Goal: Task Accomplishment & Management: Manage account settings

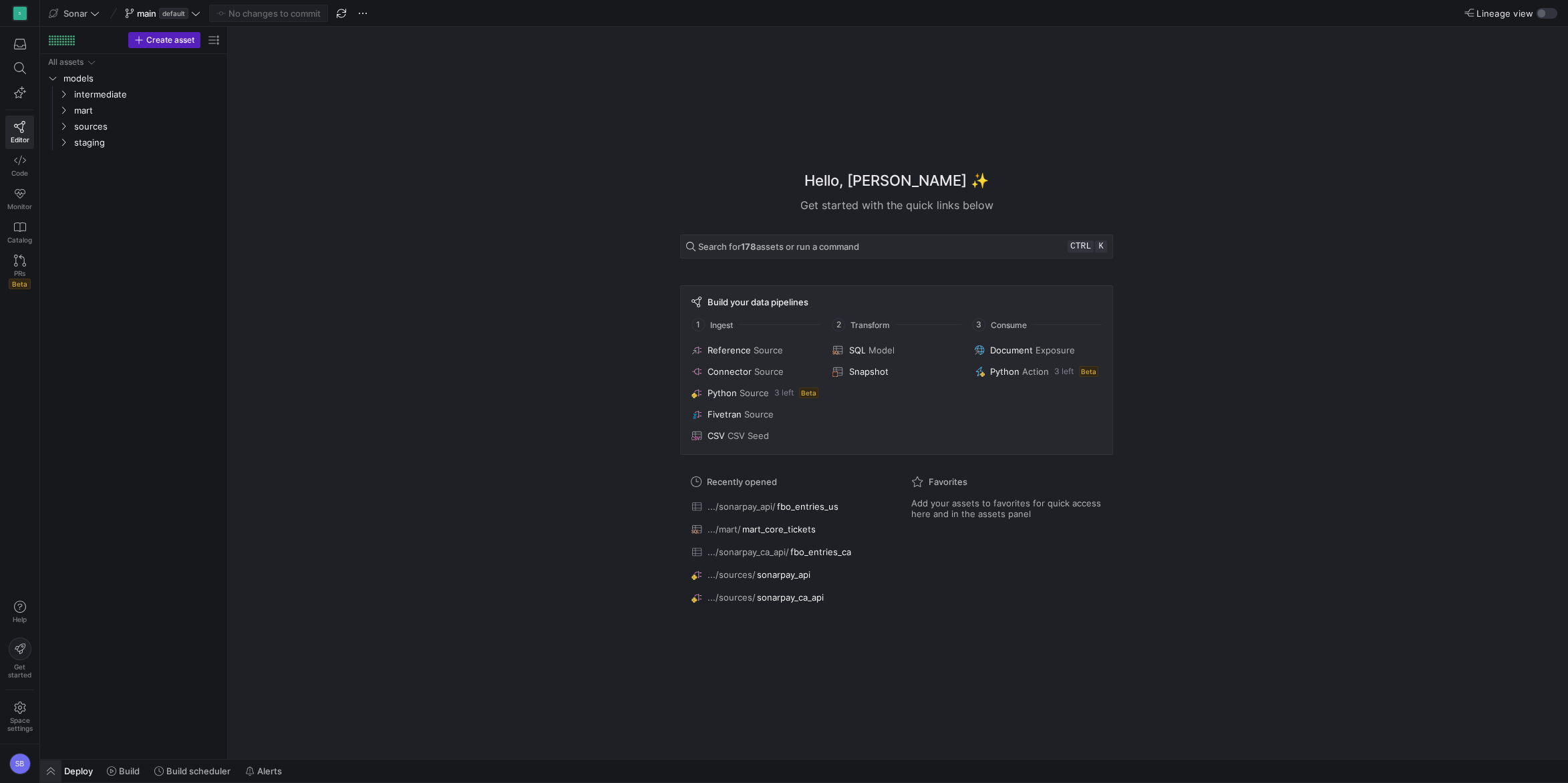
click at [57, 765] on span "button" at bounding box center [51, 771] width 21 height 23
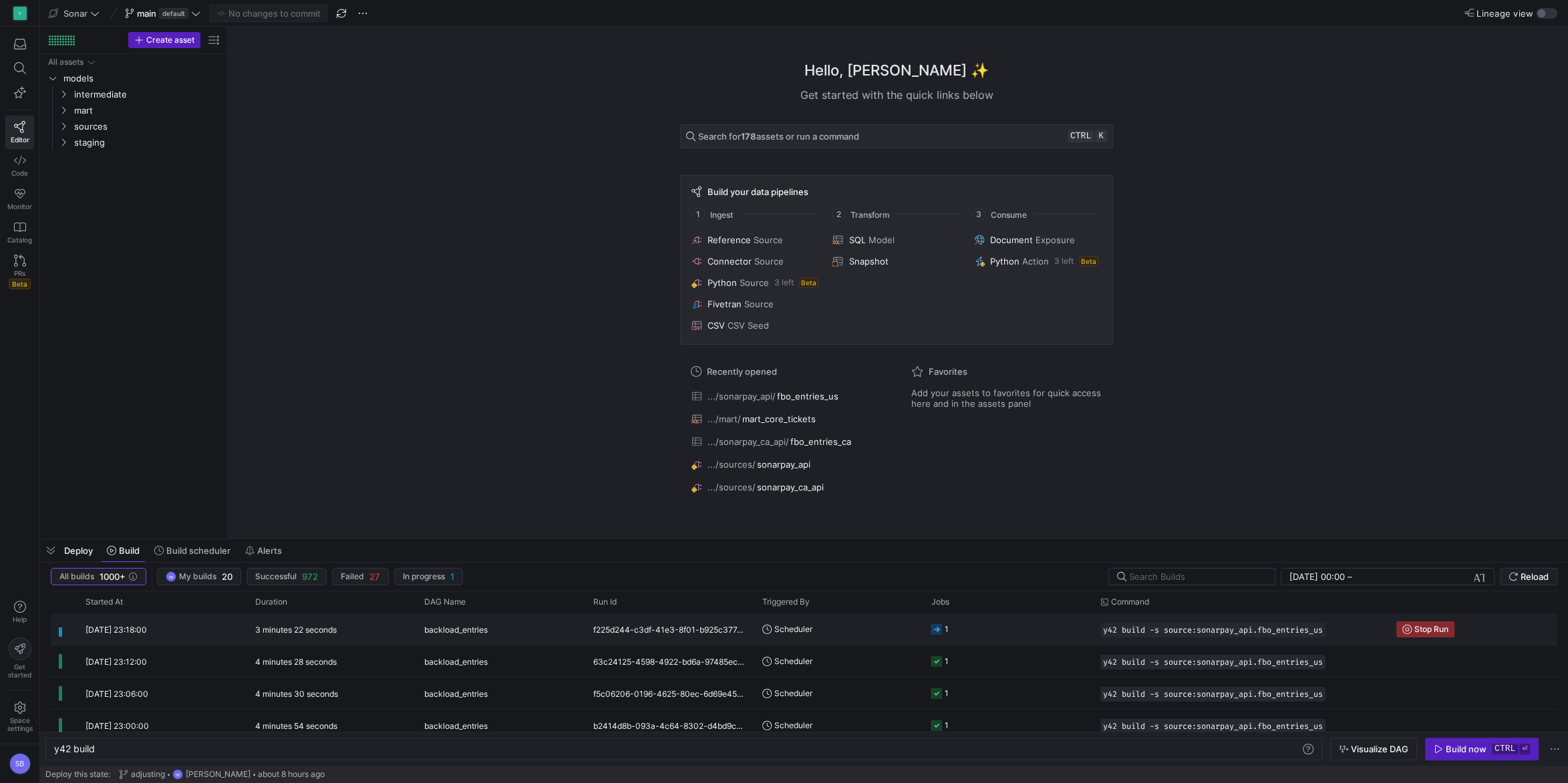
click at [316, 634] on y42-duration "3 minutes 22 seconds" at bounding box center [296, 629] width 82 height 10
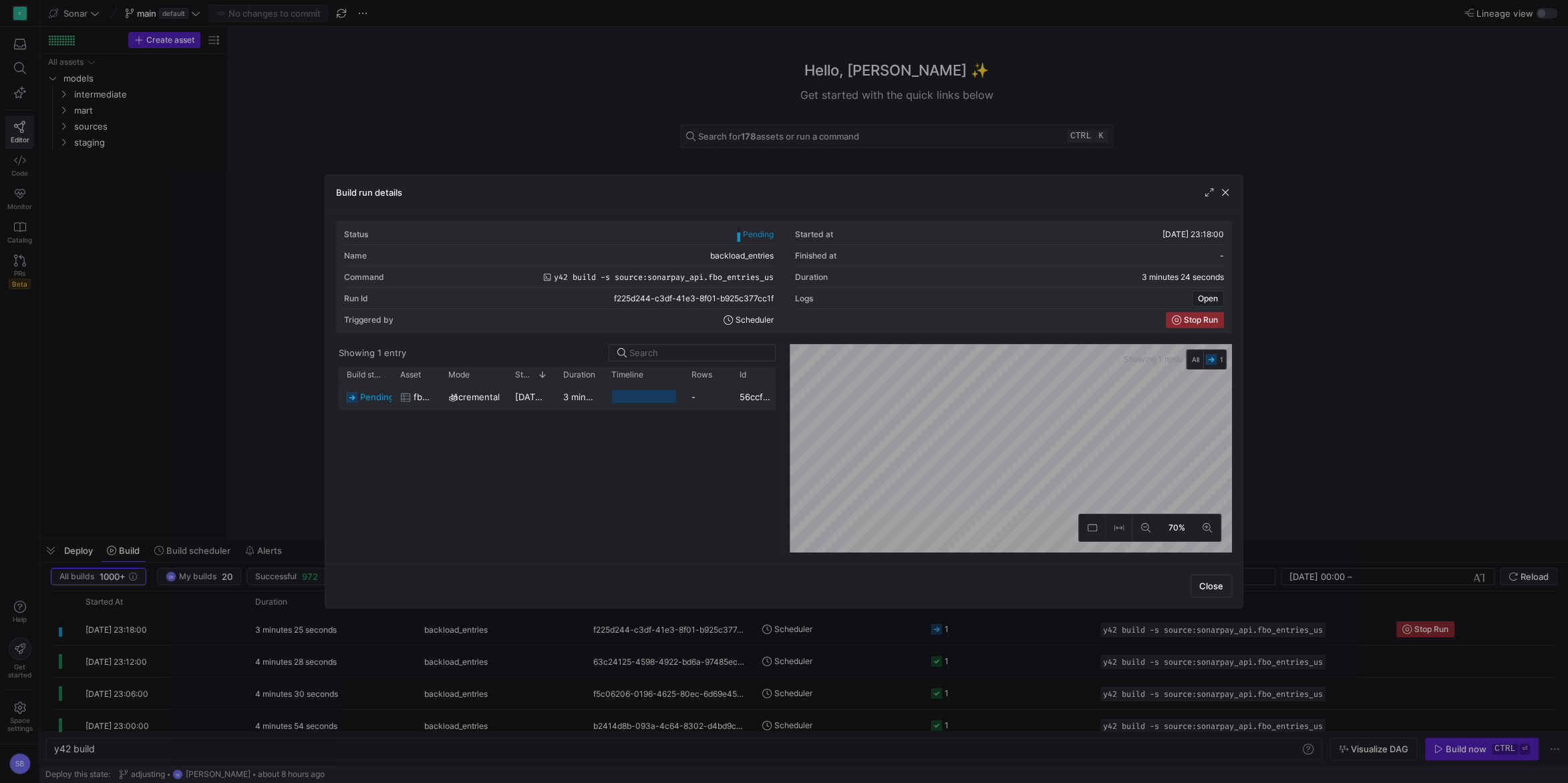
click at [578, 396] on y42-duration "3 minutes 22 seconds" at bounding box center [609, 397] width 93 height 11
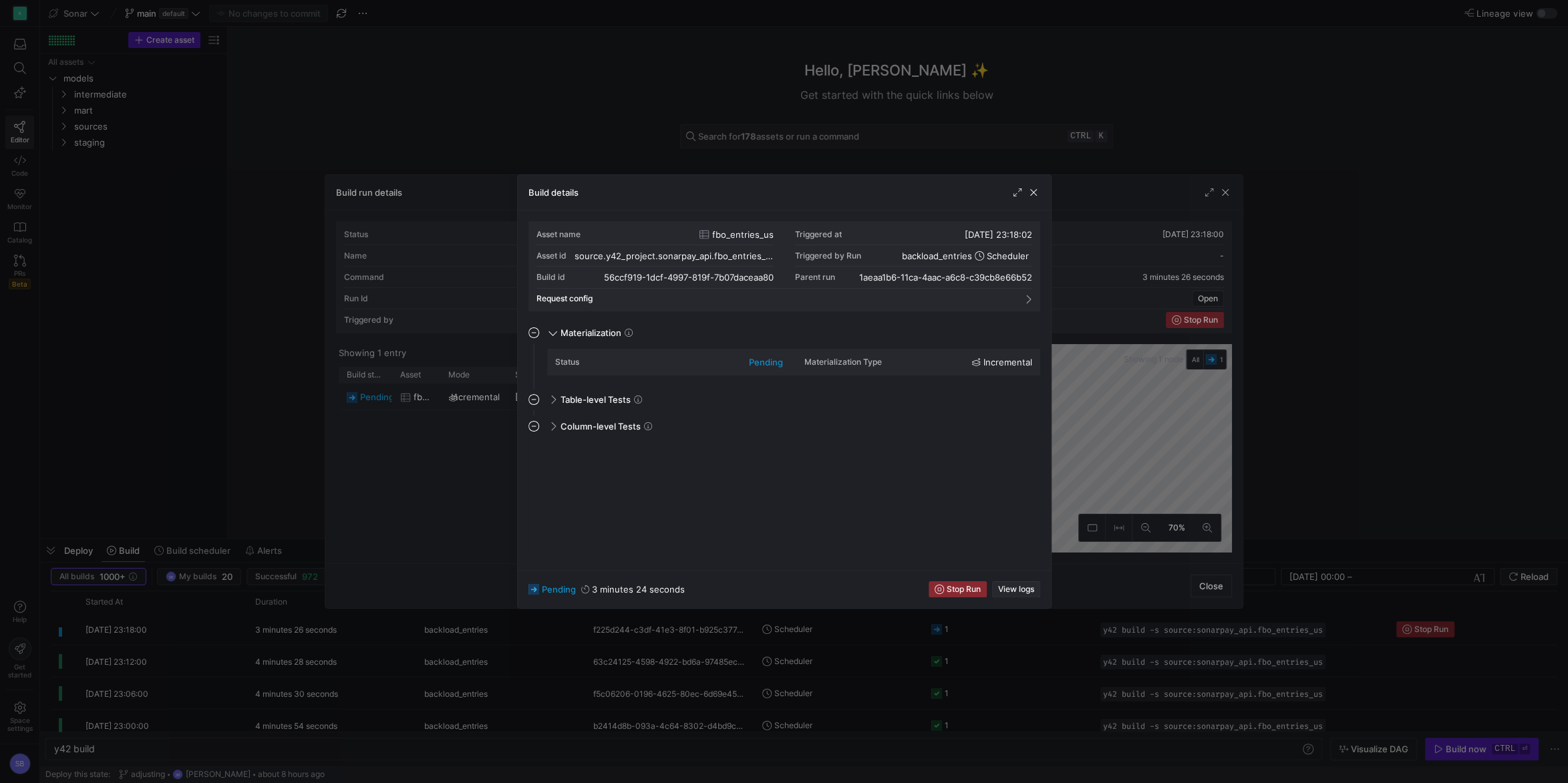
click at [1026, 589] on span "View logs" at bounding box center [1016, 589] width 36 height 9
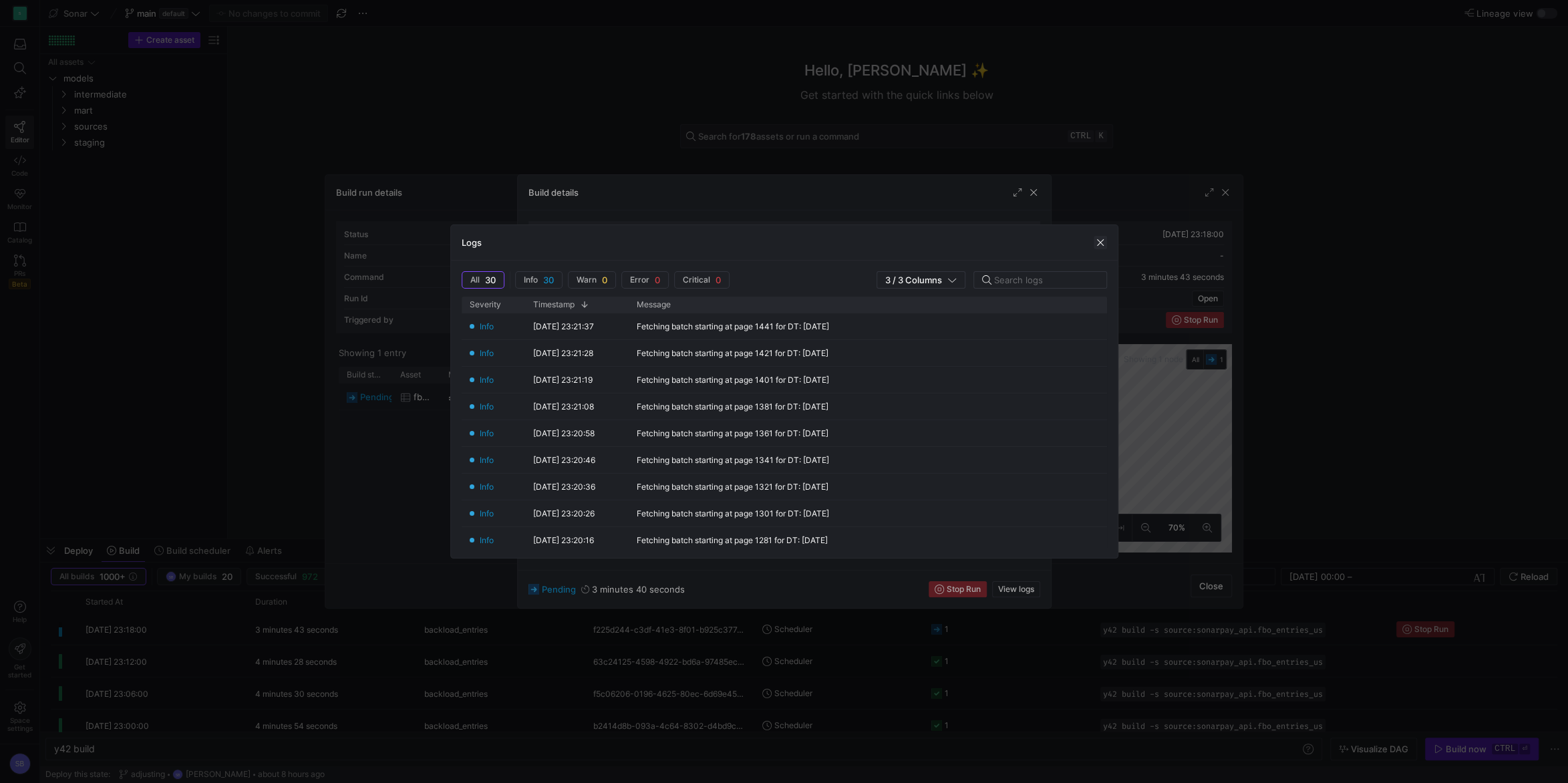
click at [1100, 241] on span "button" at bounding box center [1100, 243] width 13 height 13
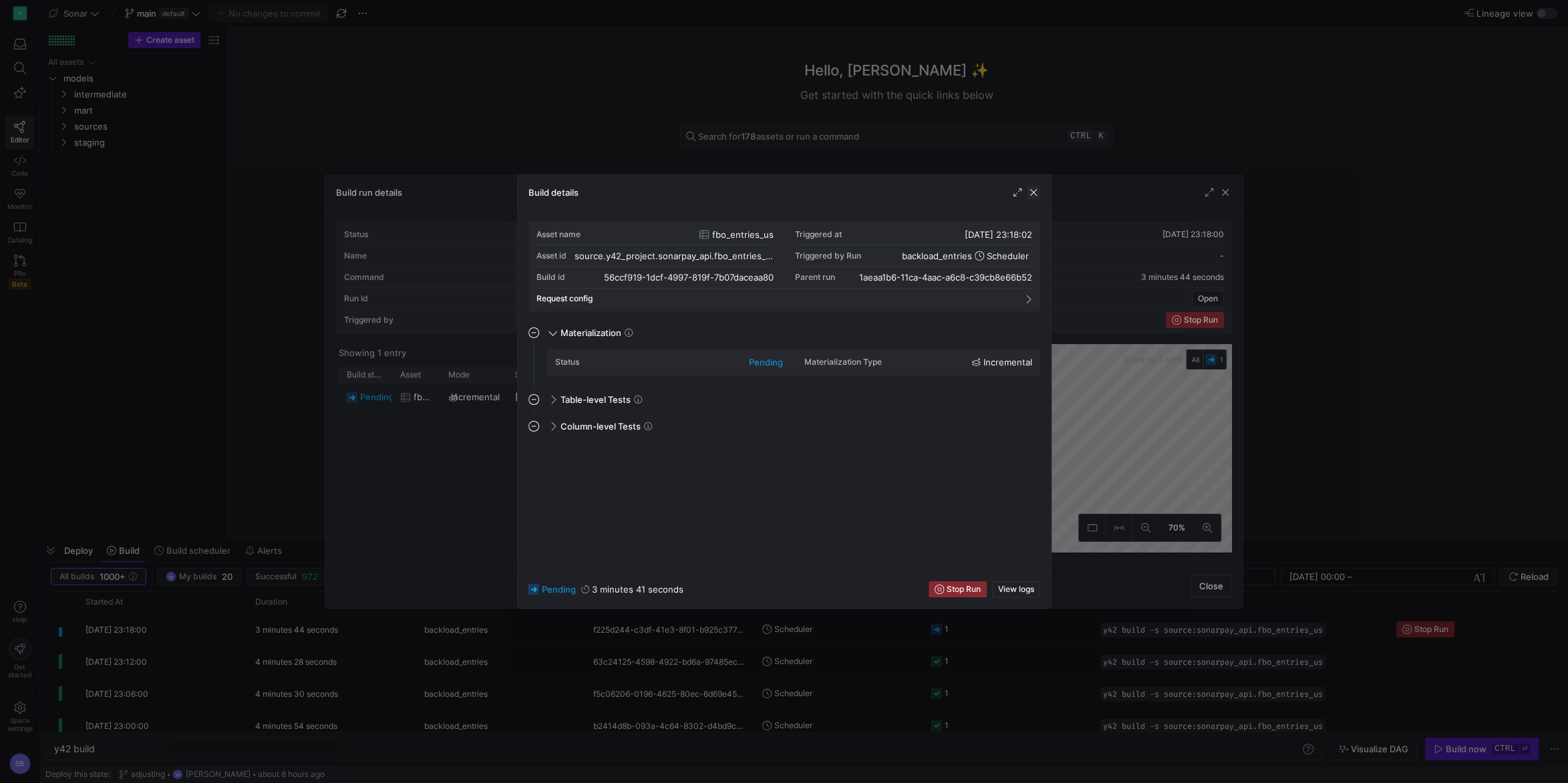
click at [1040, 188] on span "button" at bounding box center [1034, 192] width 13 height 13
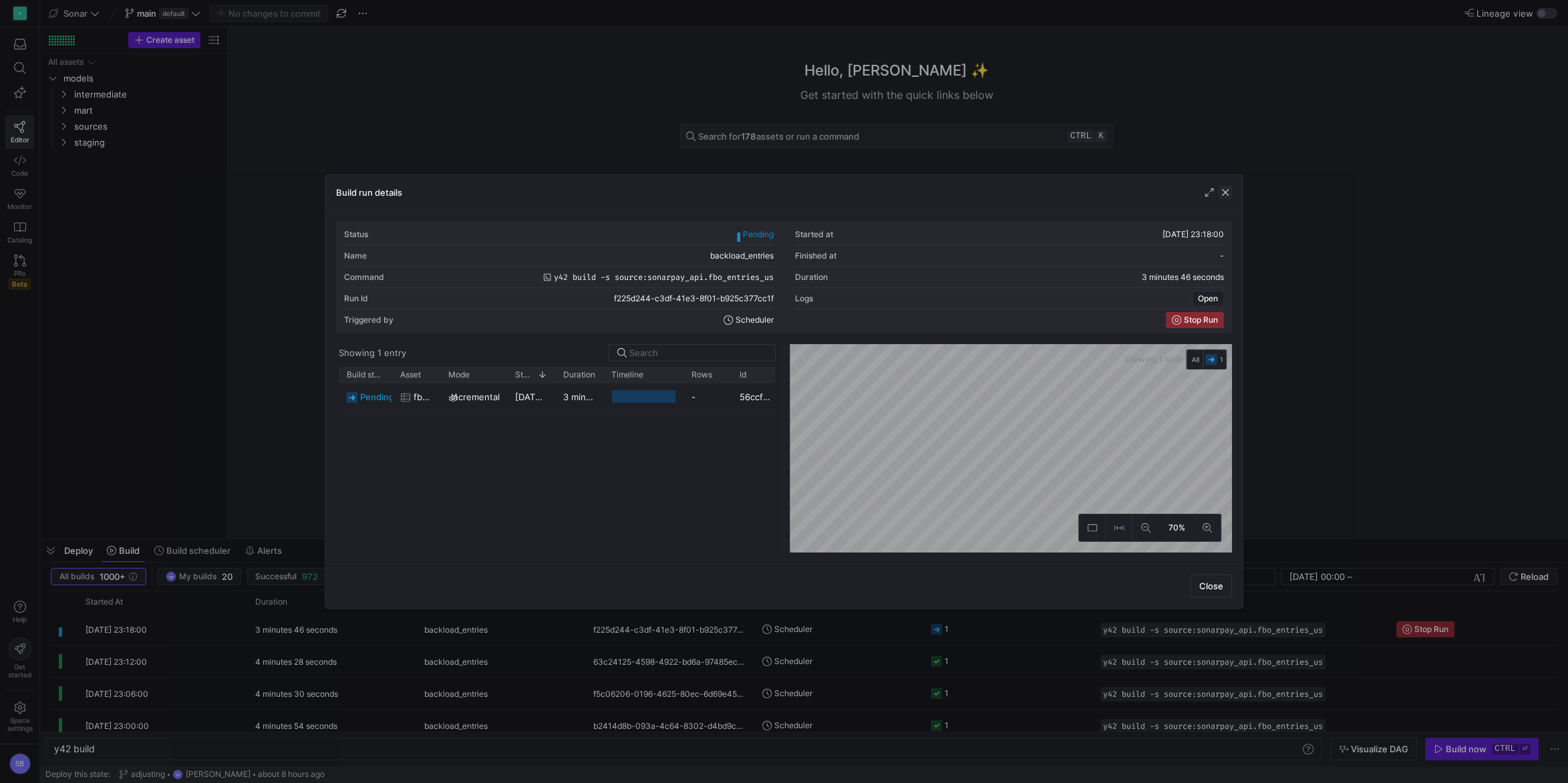
click at [1229, 195] on span "button" at bounding box center [1225, 192] width 13 height 13
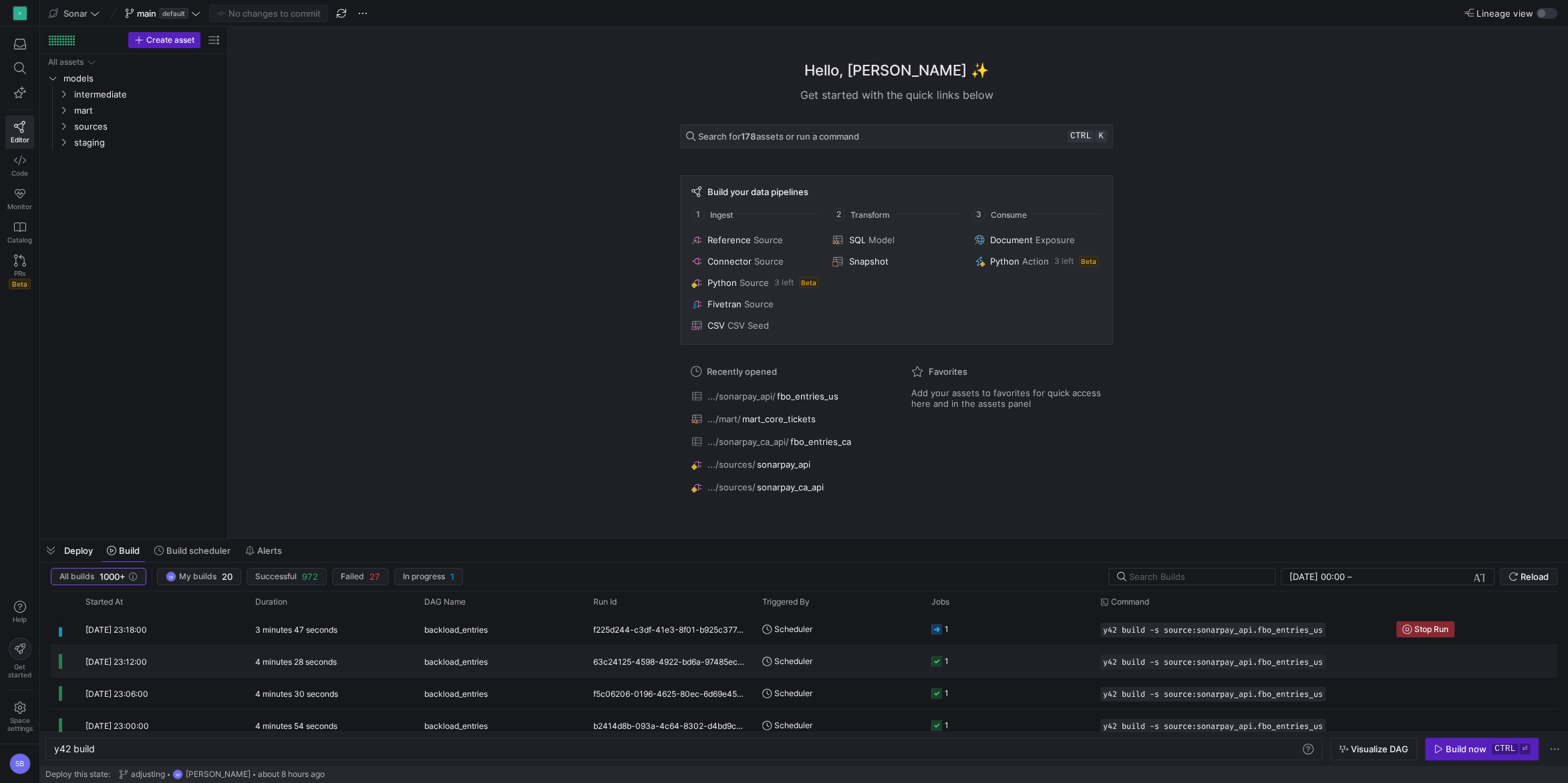
click at [336, 657] on y42-duration "4 minutes 28 seconds" at bounding box center [296, 661] width 82 height 10
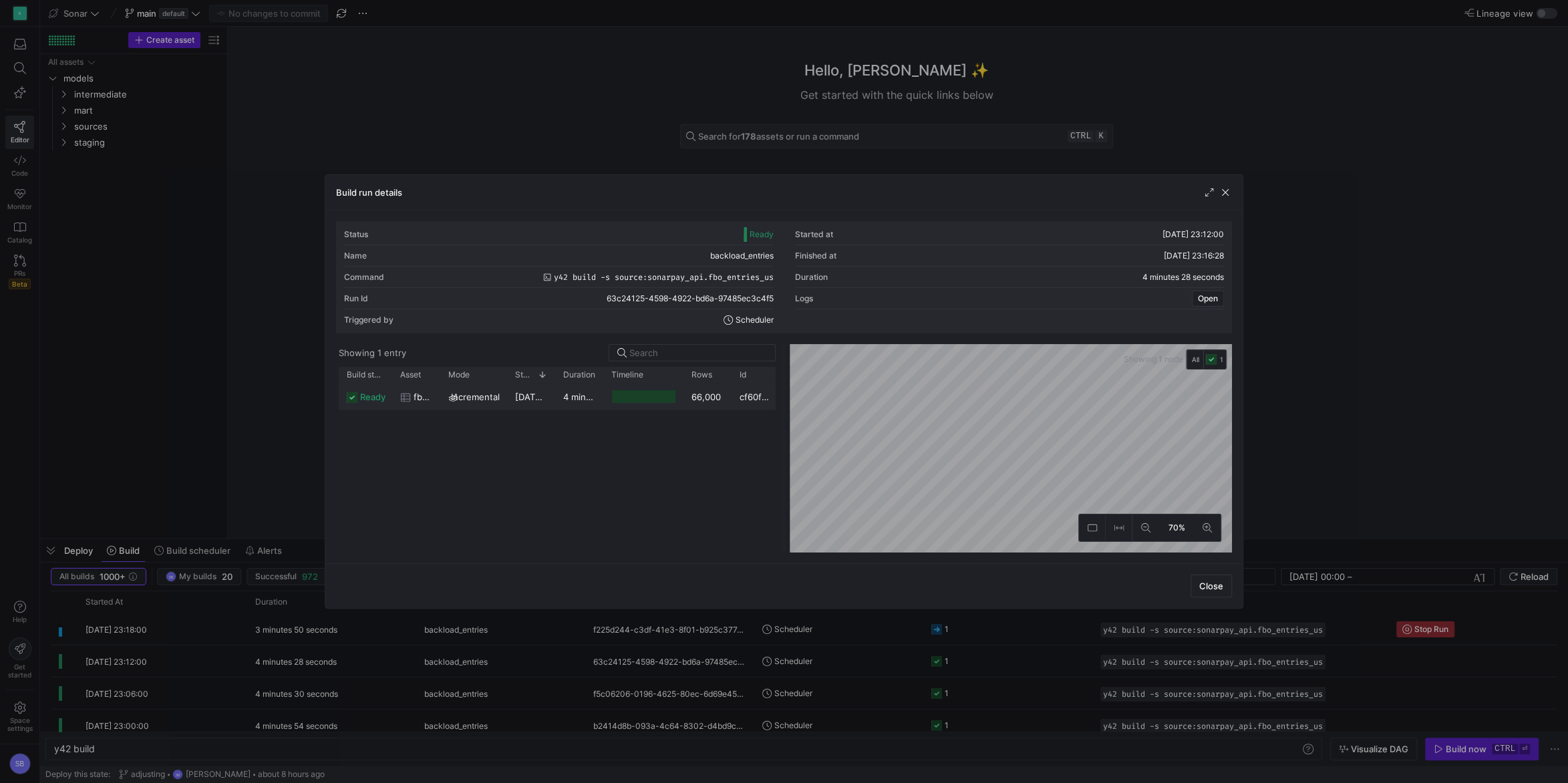
click at [573, 398] on y42-duration "4 minutes 25 seconds" at bounding box center [609, 397] width 93 height 11
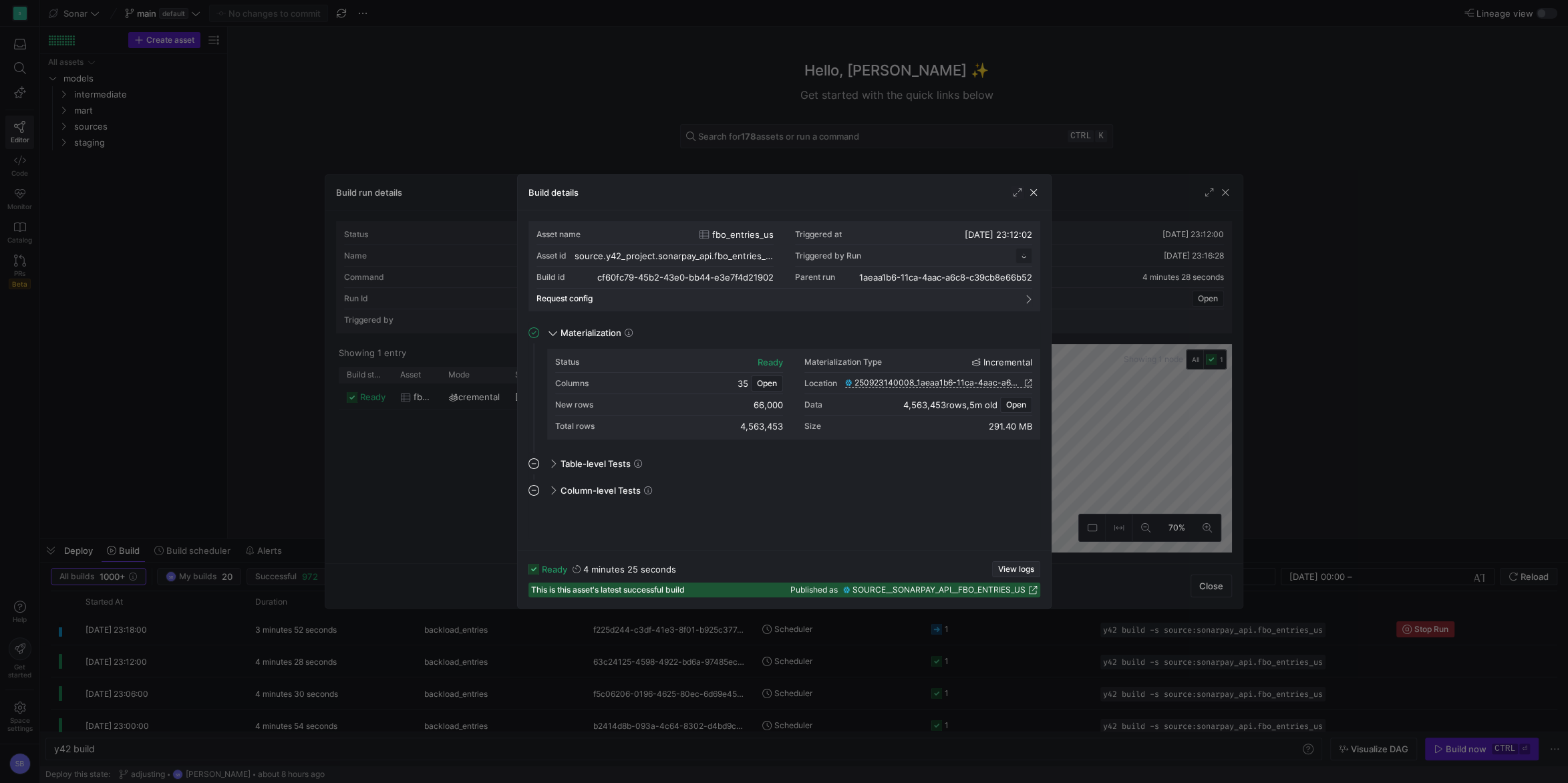
click at [1022, 569] on span "View logs" at bounding box center [1016, 569] width 36 height 9
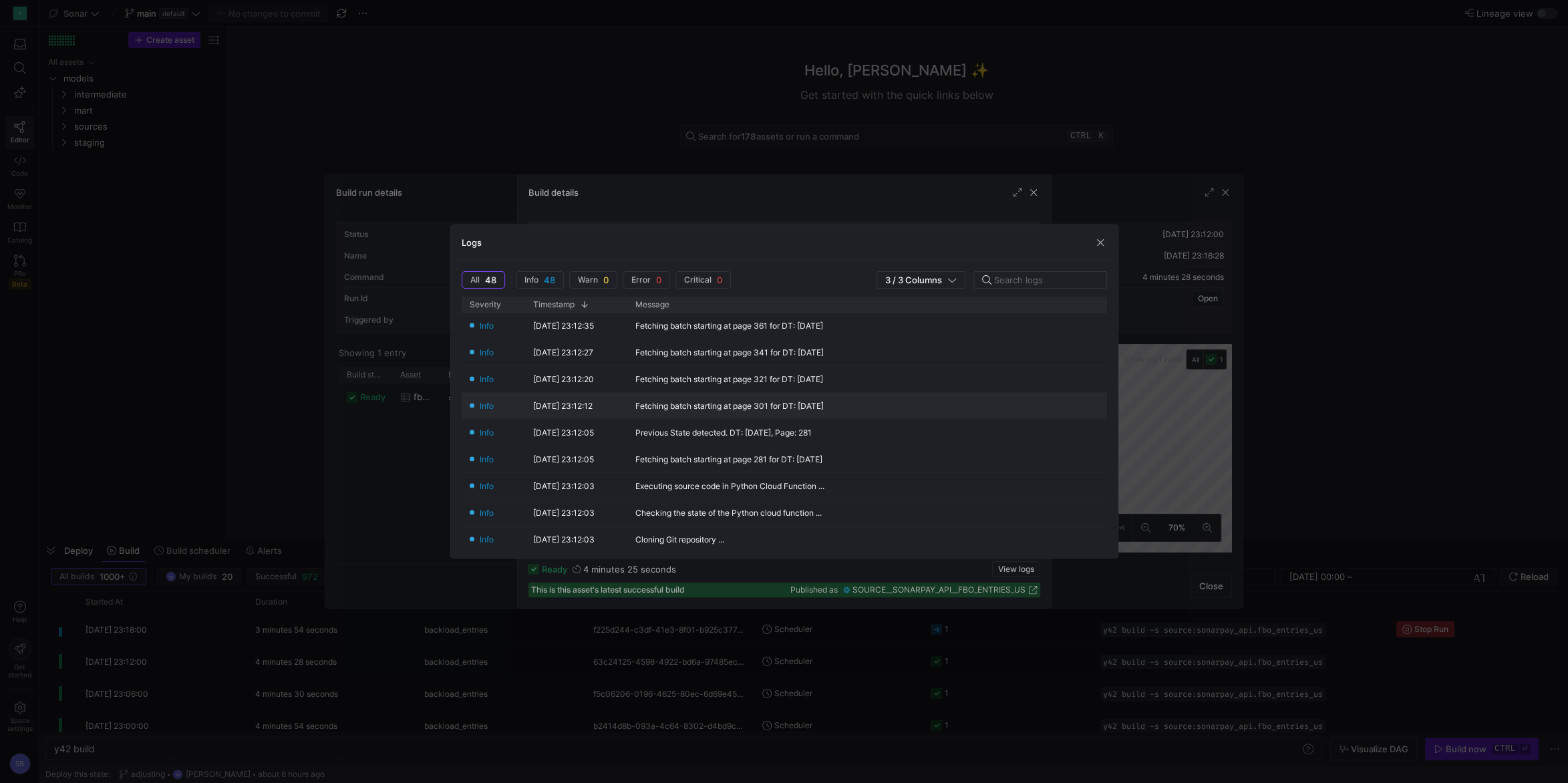
scroll to position [1129, 0]
click at [1100, 245] on span "button" at bounding box center [1100, 243] width 13 height 13
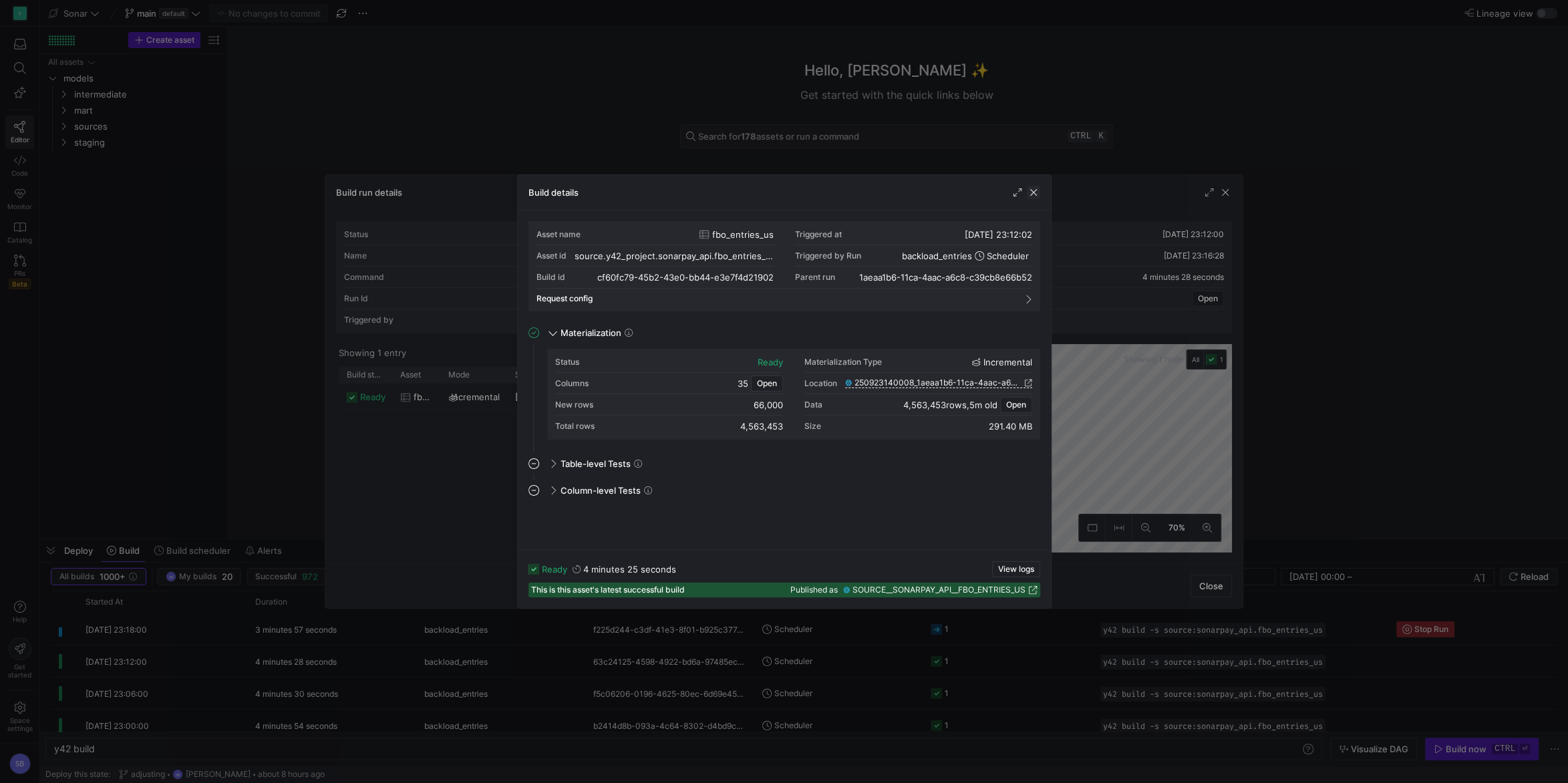
click at [1038, 194] on span "button" at bounding box center [1034, 192] width 13 height 13
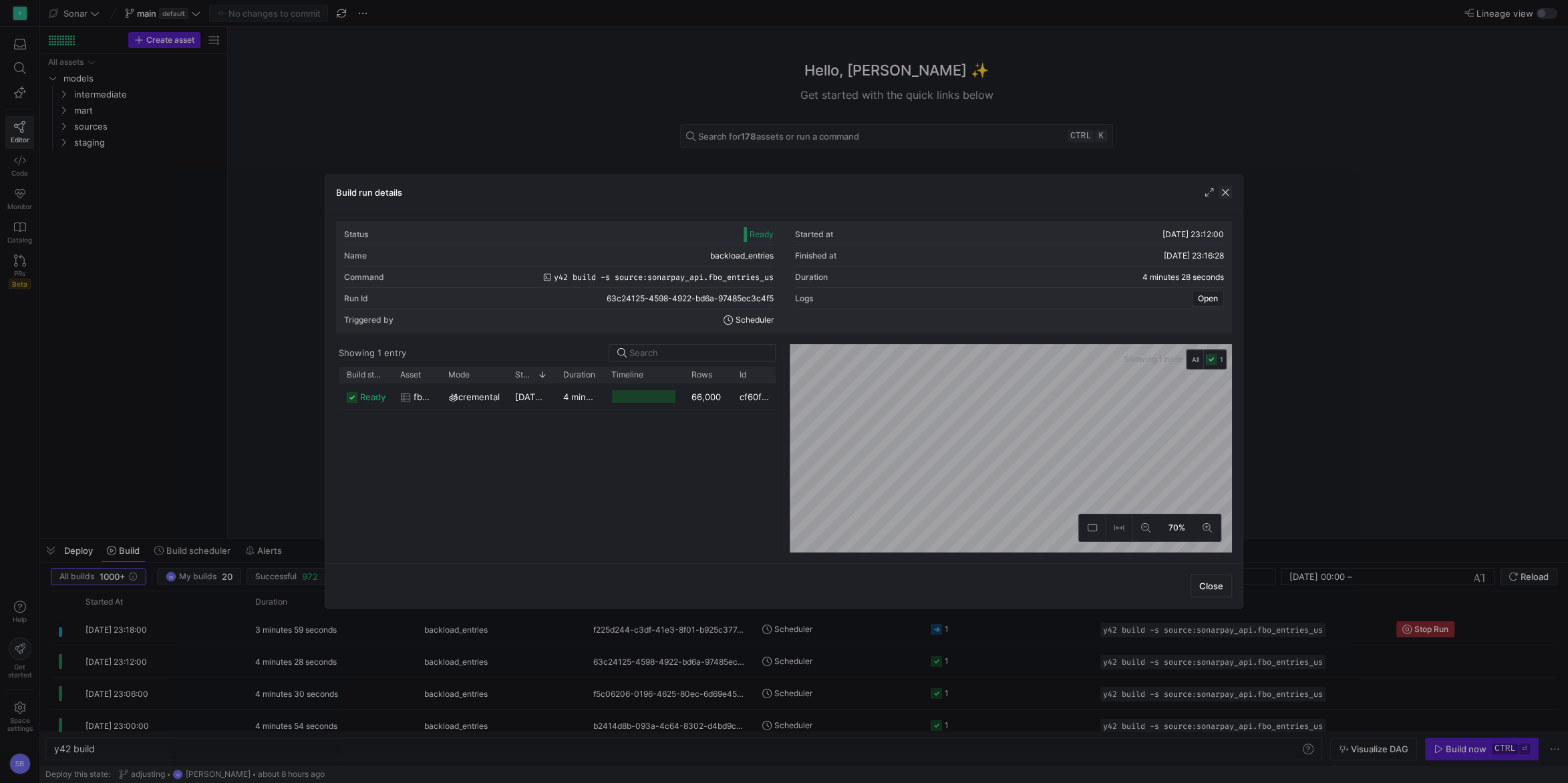
click at [1224, 195] on span "button" at bounding box center [1225, 192] width 13 height 13
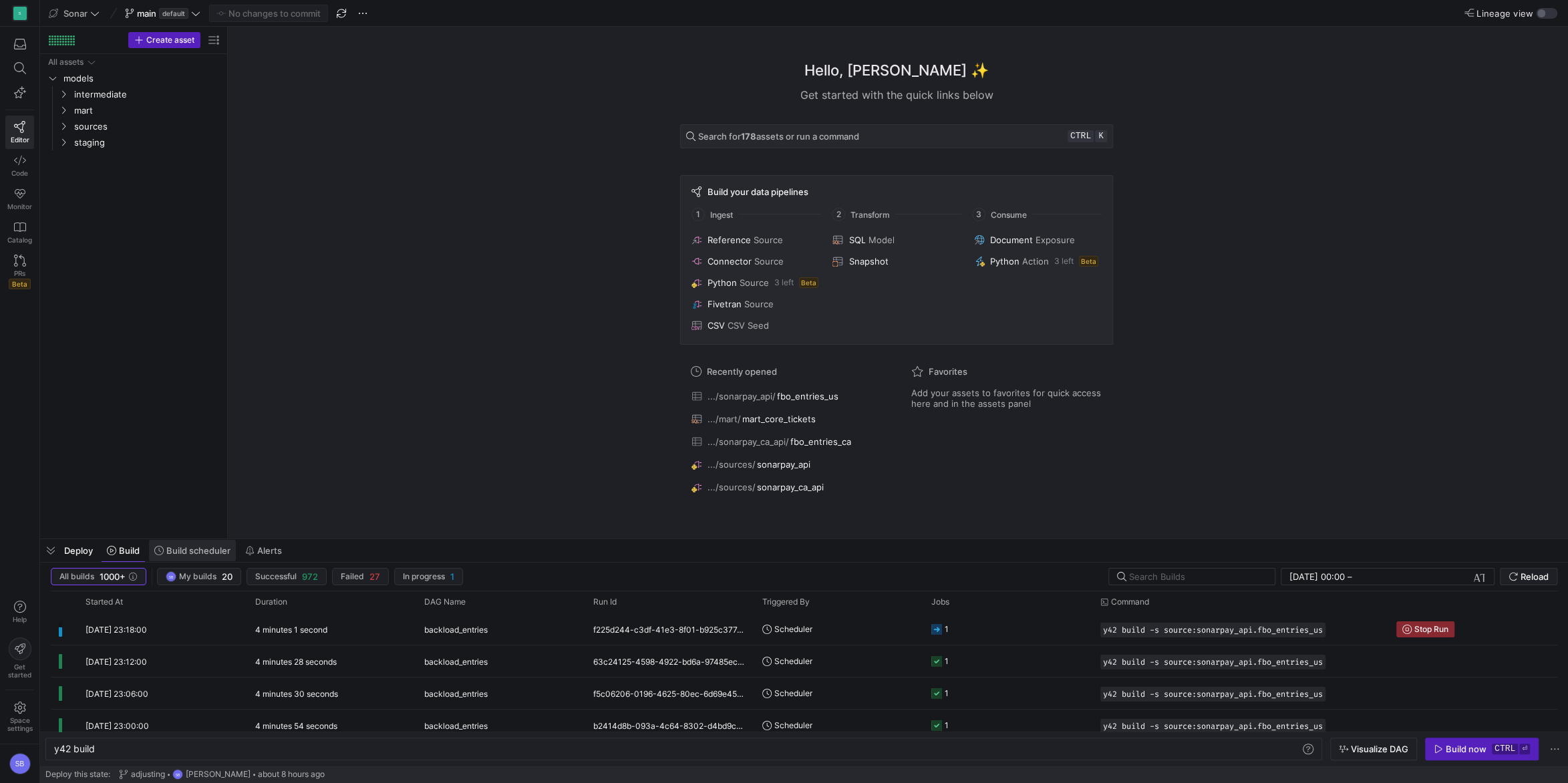
click at [218, 548] on span "Build scheduler" at bounding box center [198, 551] width 64 height 11
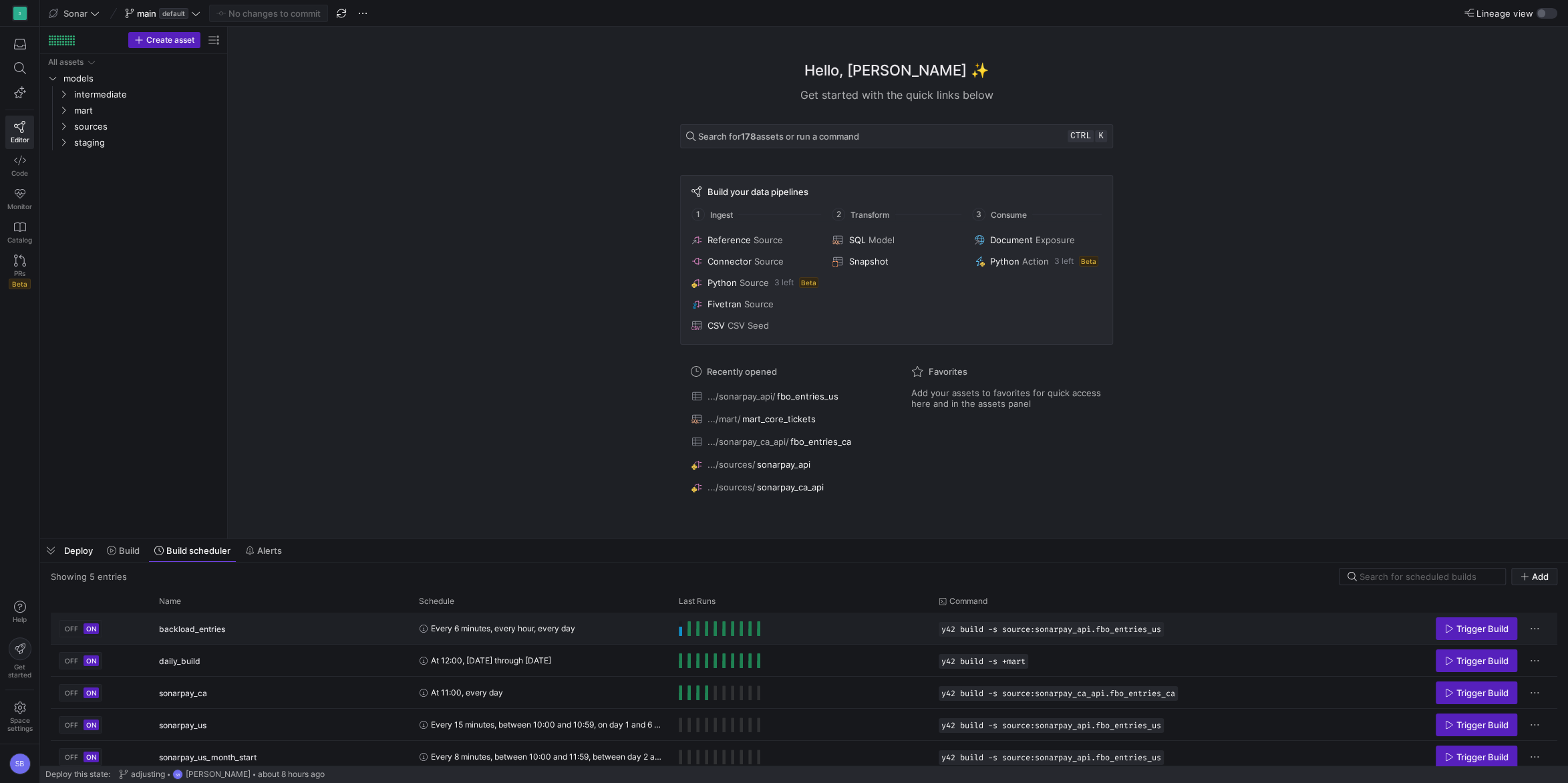
click at [75, 626] on span "OFF" at bounding box center [71, 629] width 13 height 8
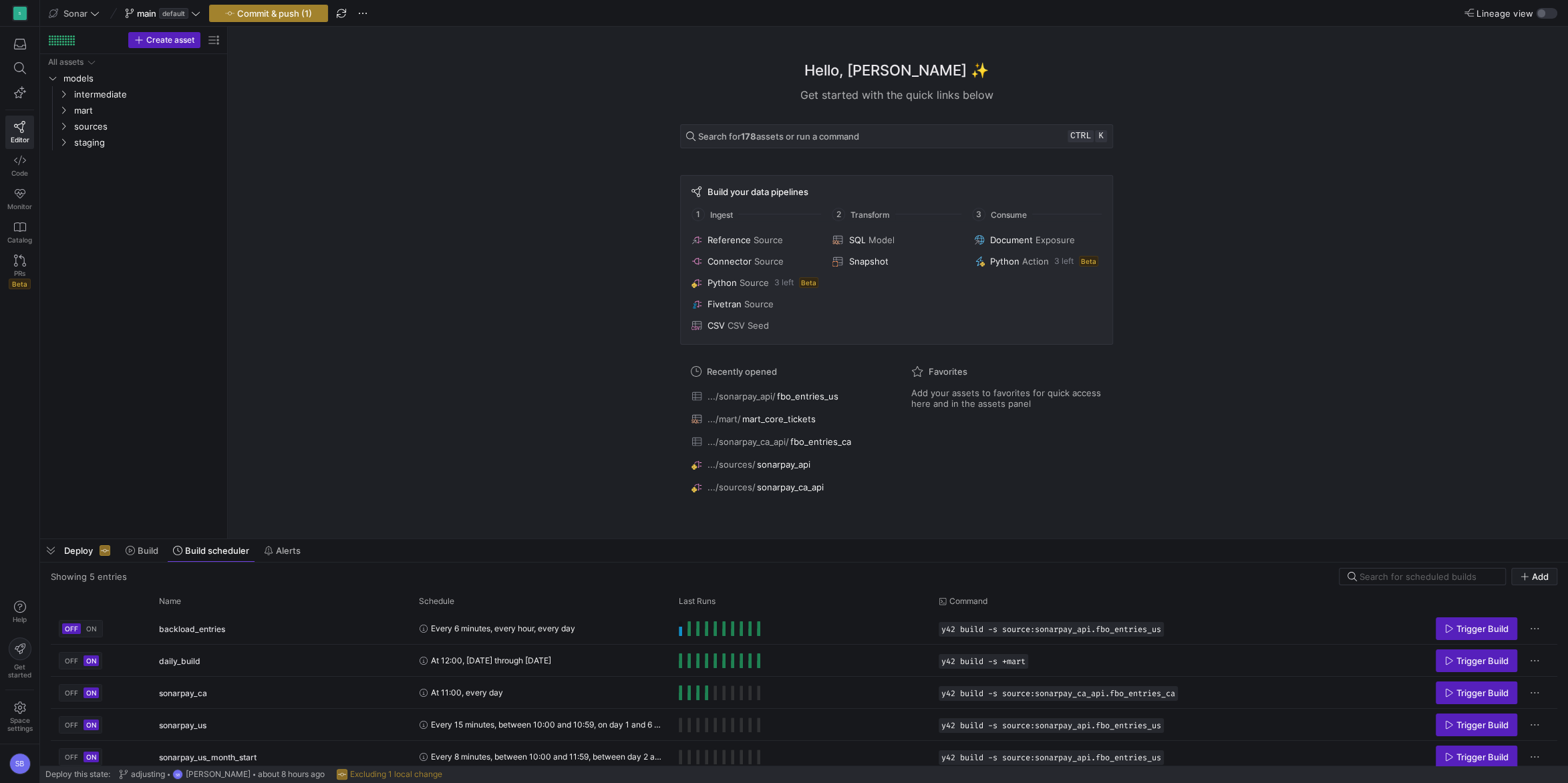
click at [281, 19] on span "button" at bounding box center [269, 13] width 118 height 16
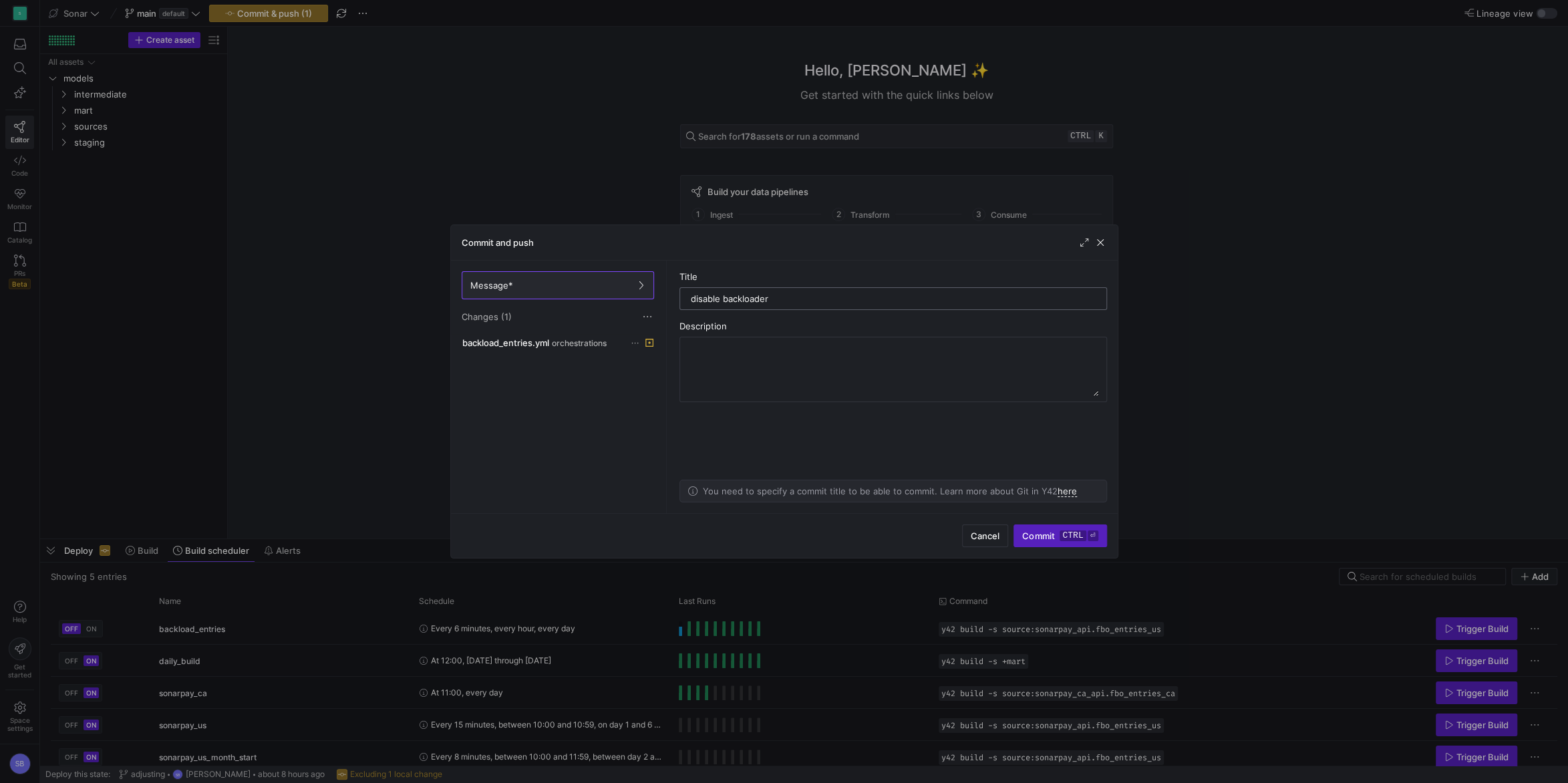
drag, startPoint x: 774, startPoint y: 303, endPoint x: 741, endPoint y: 304, distance: 33.0
click at [741, 304] on input "disable backloader" at bounding box center [893, 299] width 405 height 11
type input "disable backfill"
click at [1044, 529] on span "submit" at bounding box center [1060, 536] width 92 height 21
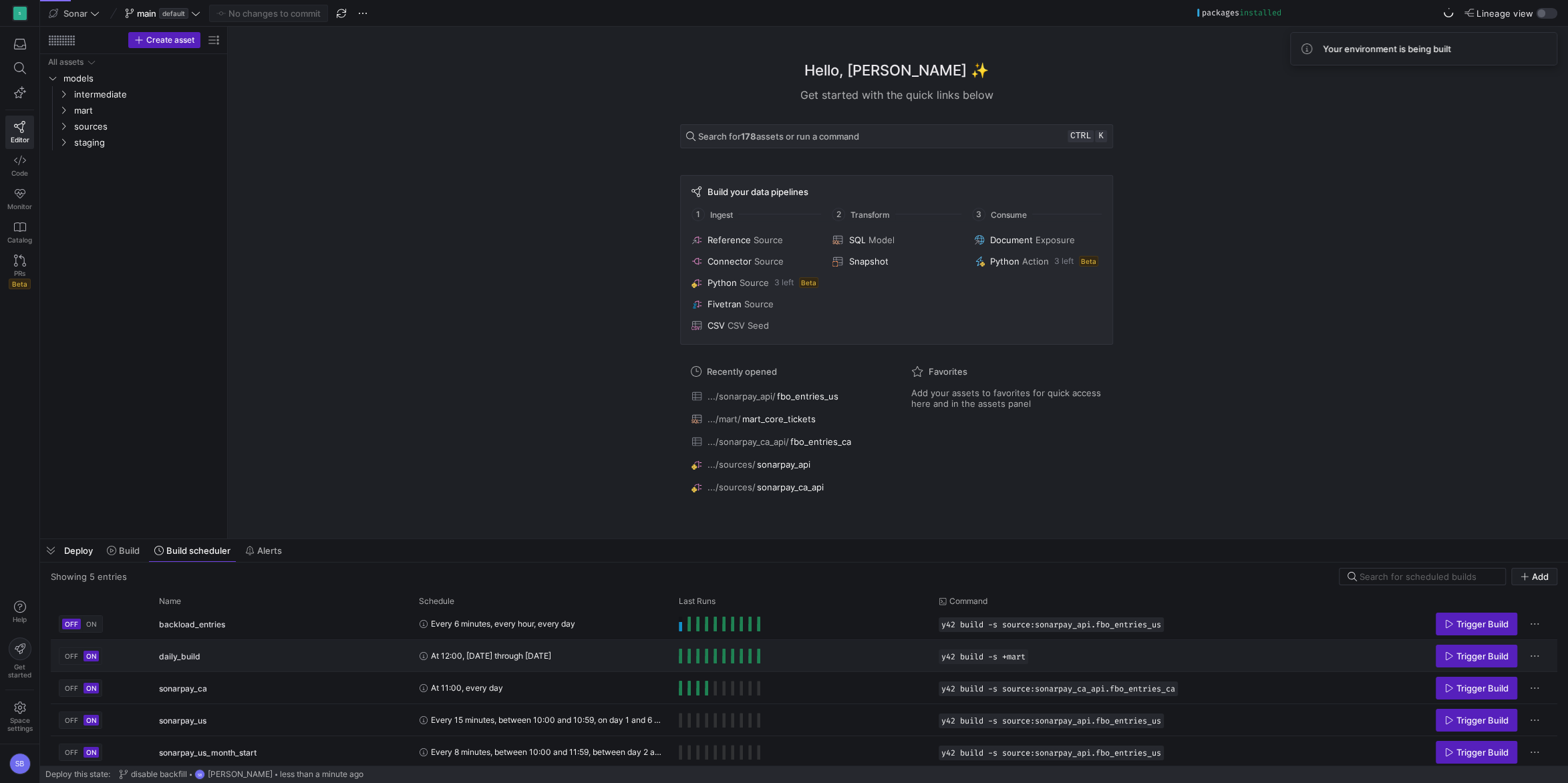
scroll to position [7, 0]
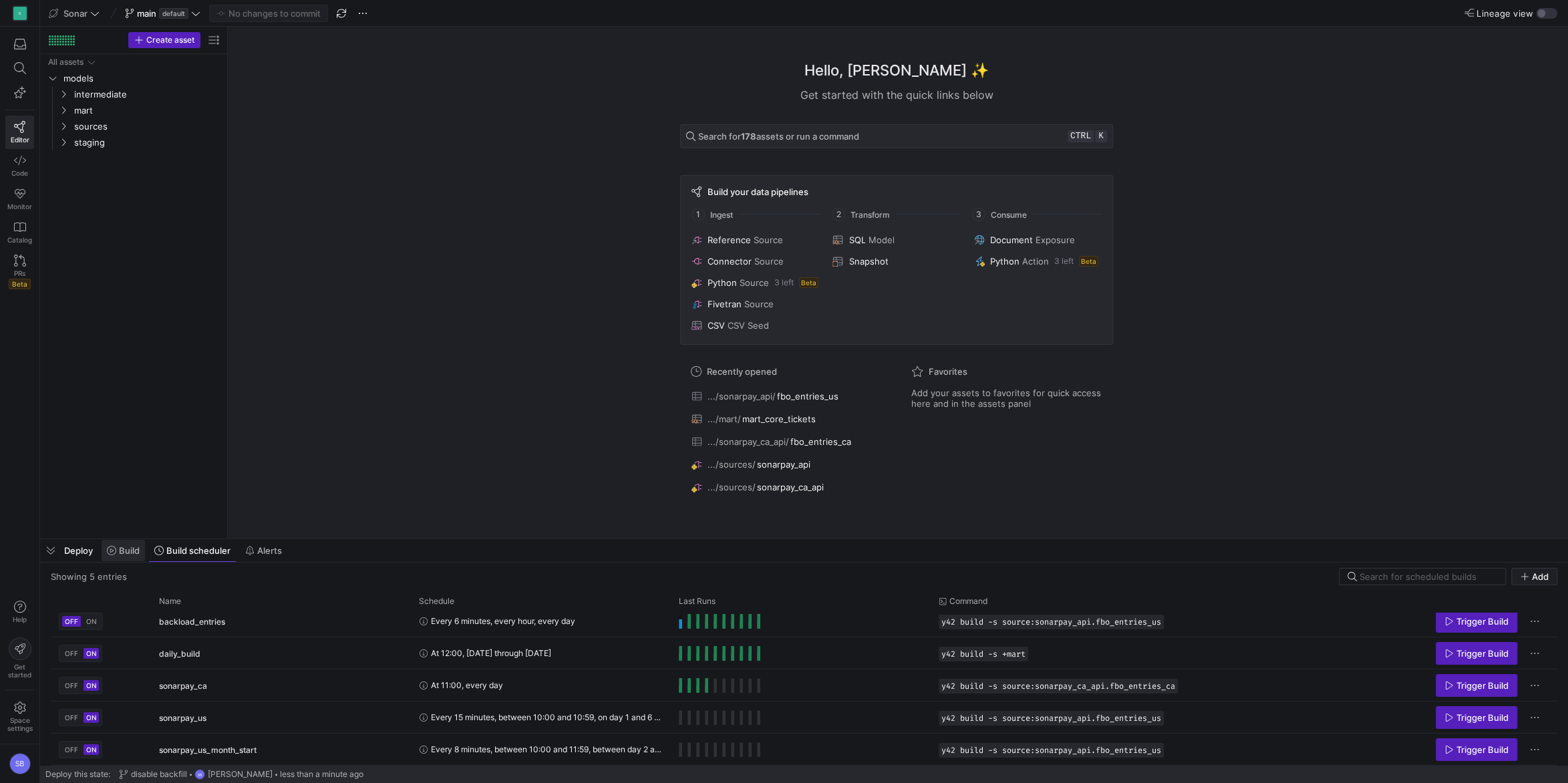
click at [134, 551] on span "Build" at bounding box center [129, 551] width 21 height 11
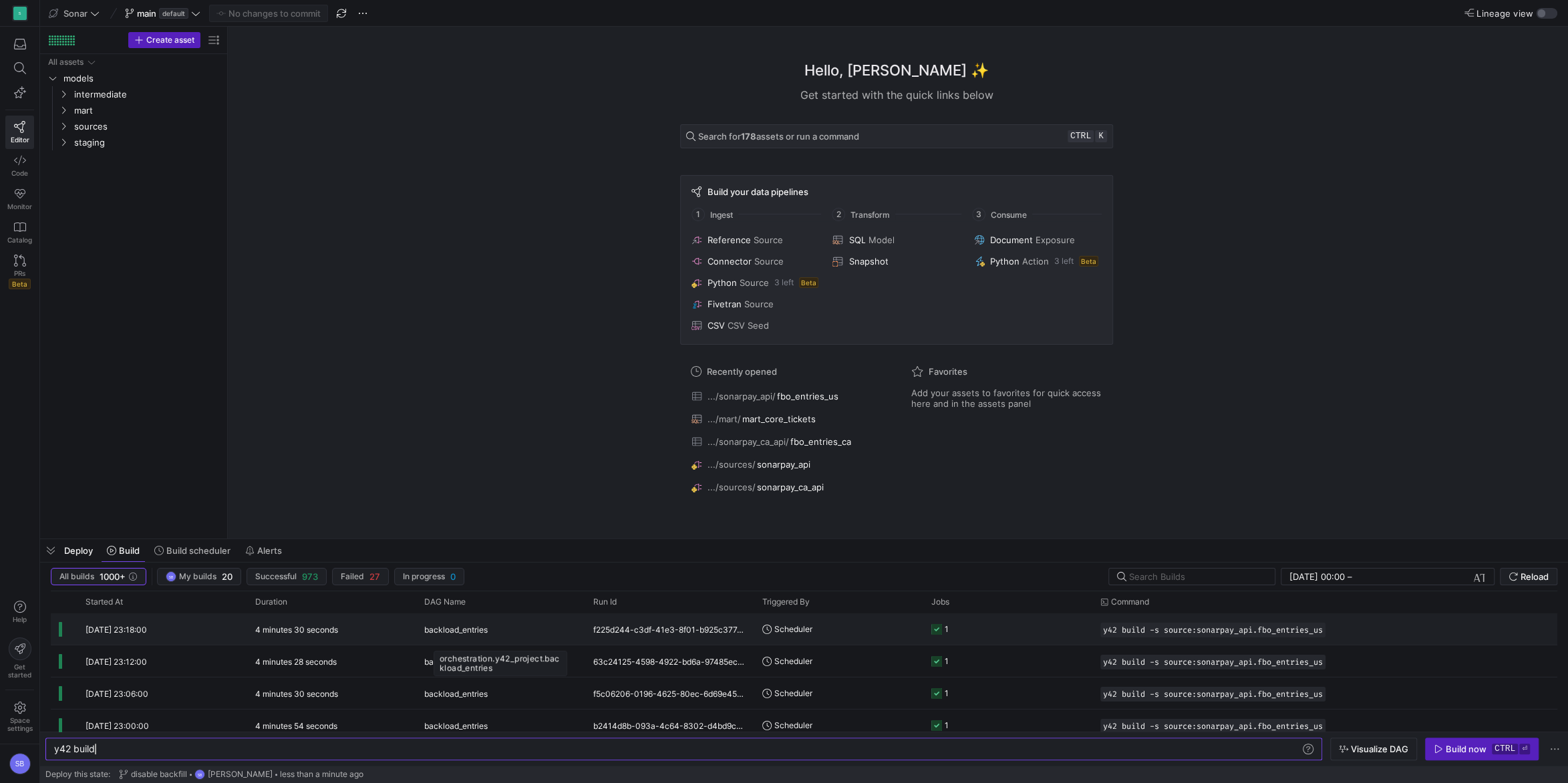
click at [459, 636] on span "backload_entries" at bounding box center [456, 629] width 63 height 31
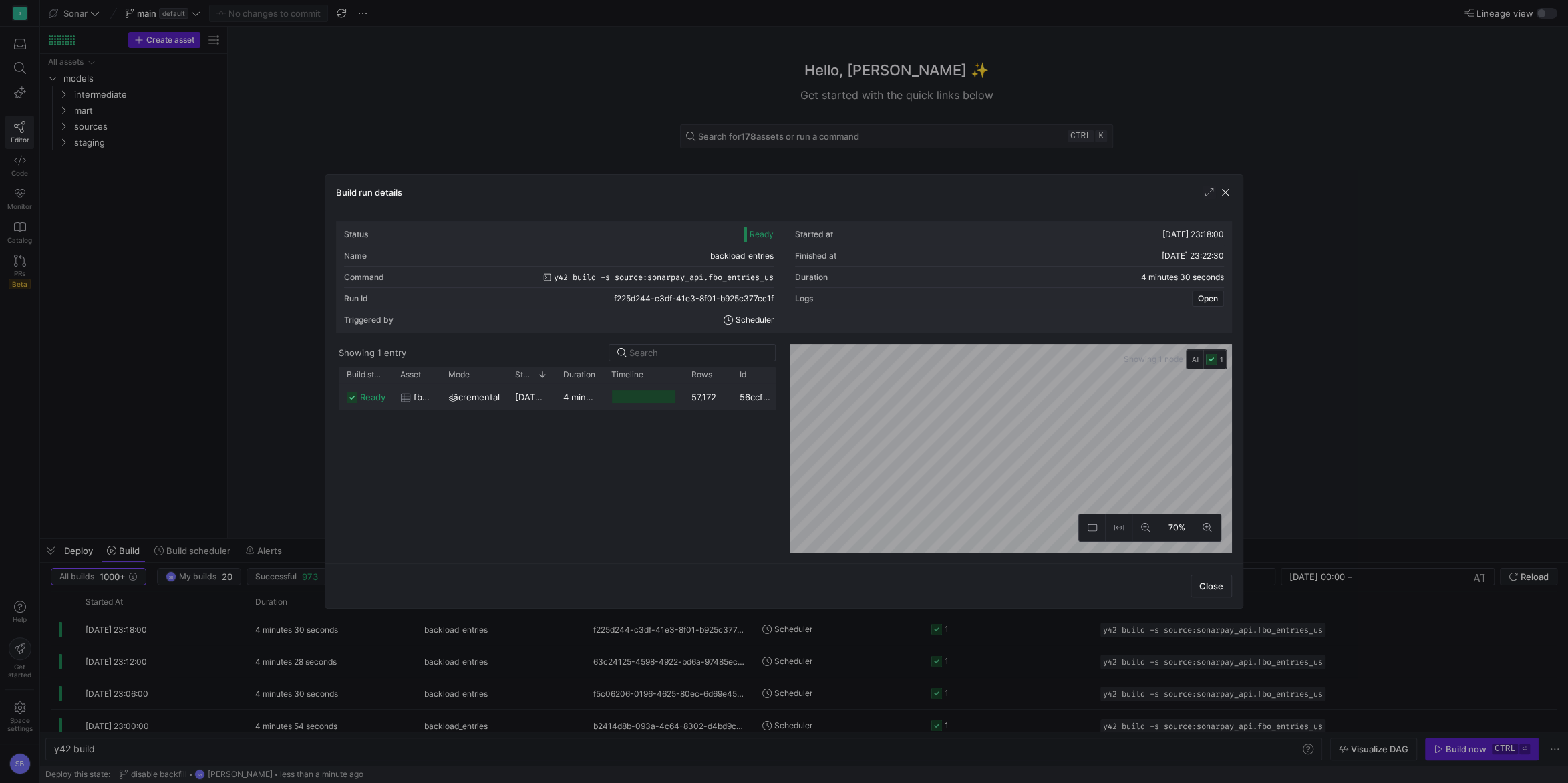
click at [557, 410] on div "ready fbo_entries_us incremental [DATE] 23:18:02 4 minutes 27 seconds 57,172 56…" at bounding box center [559, 397] width 440 height 27
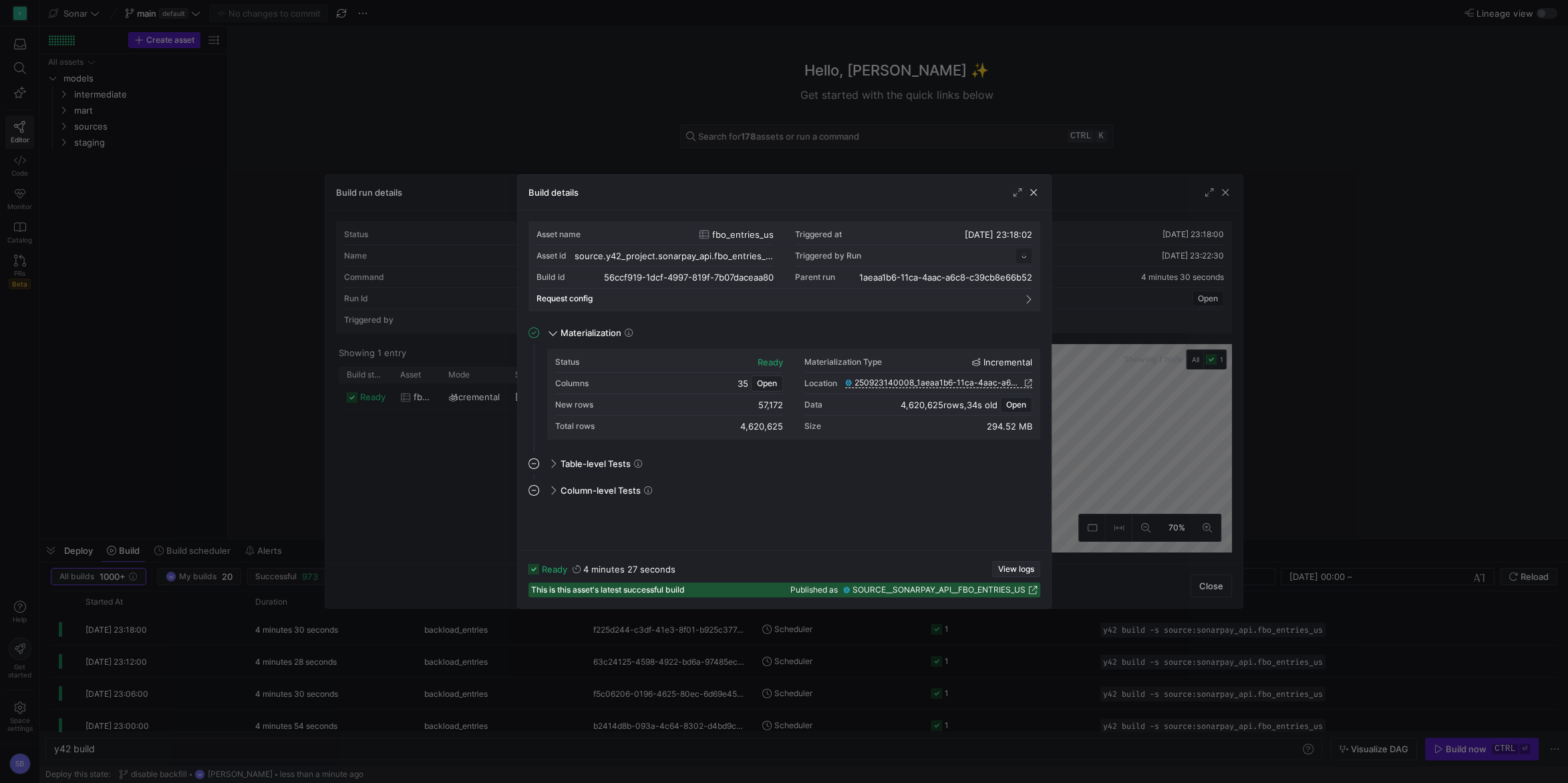
click at [1011, 565] on span "View logs" at bounding box center [1016, 569] width 36 height 9
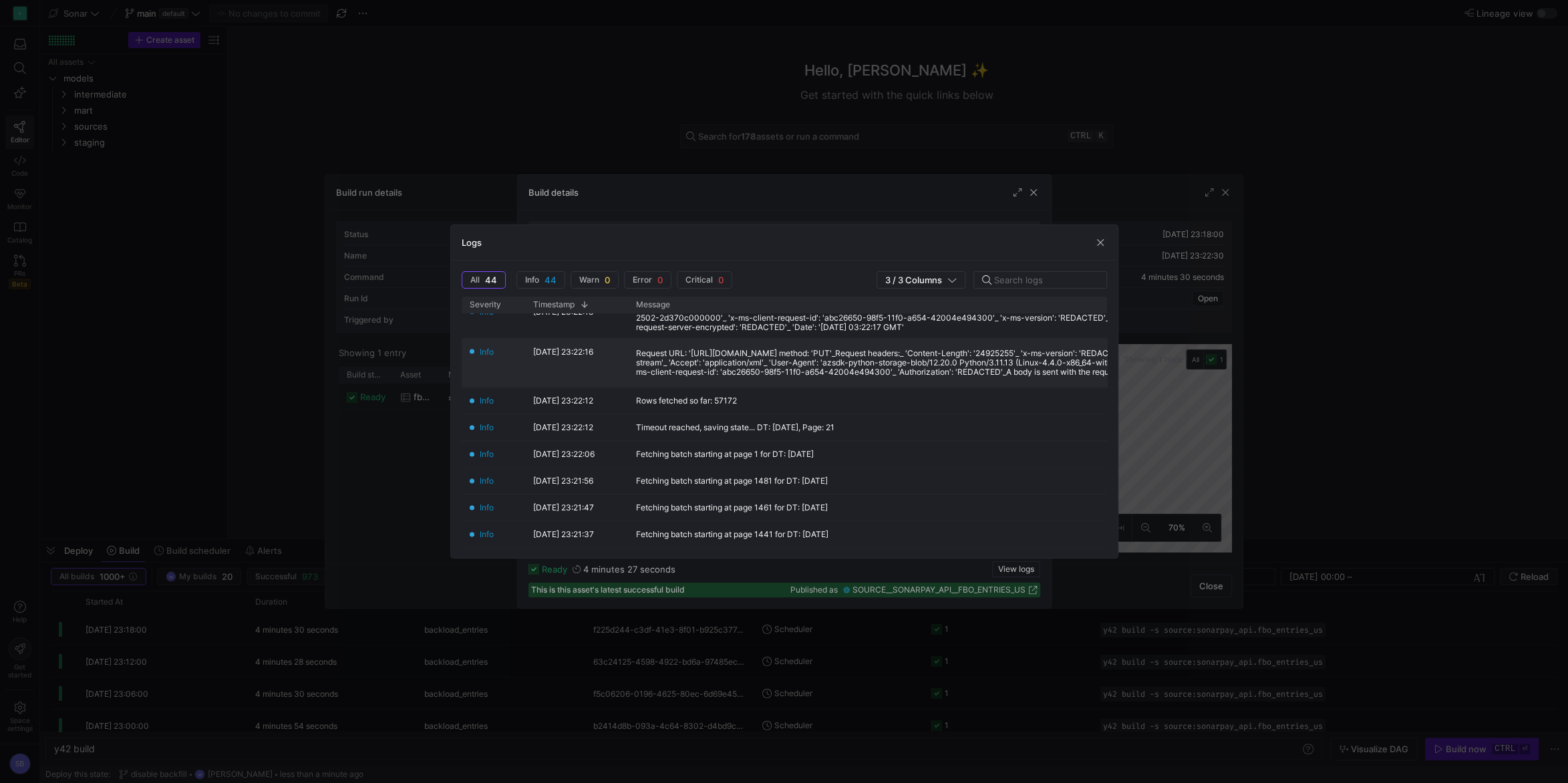
scroll to position [250, 0]
click at [1099, 241] on span "button" at bounding box center [1100, 243] width 13 height 13
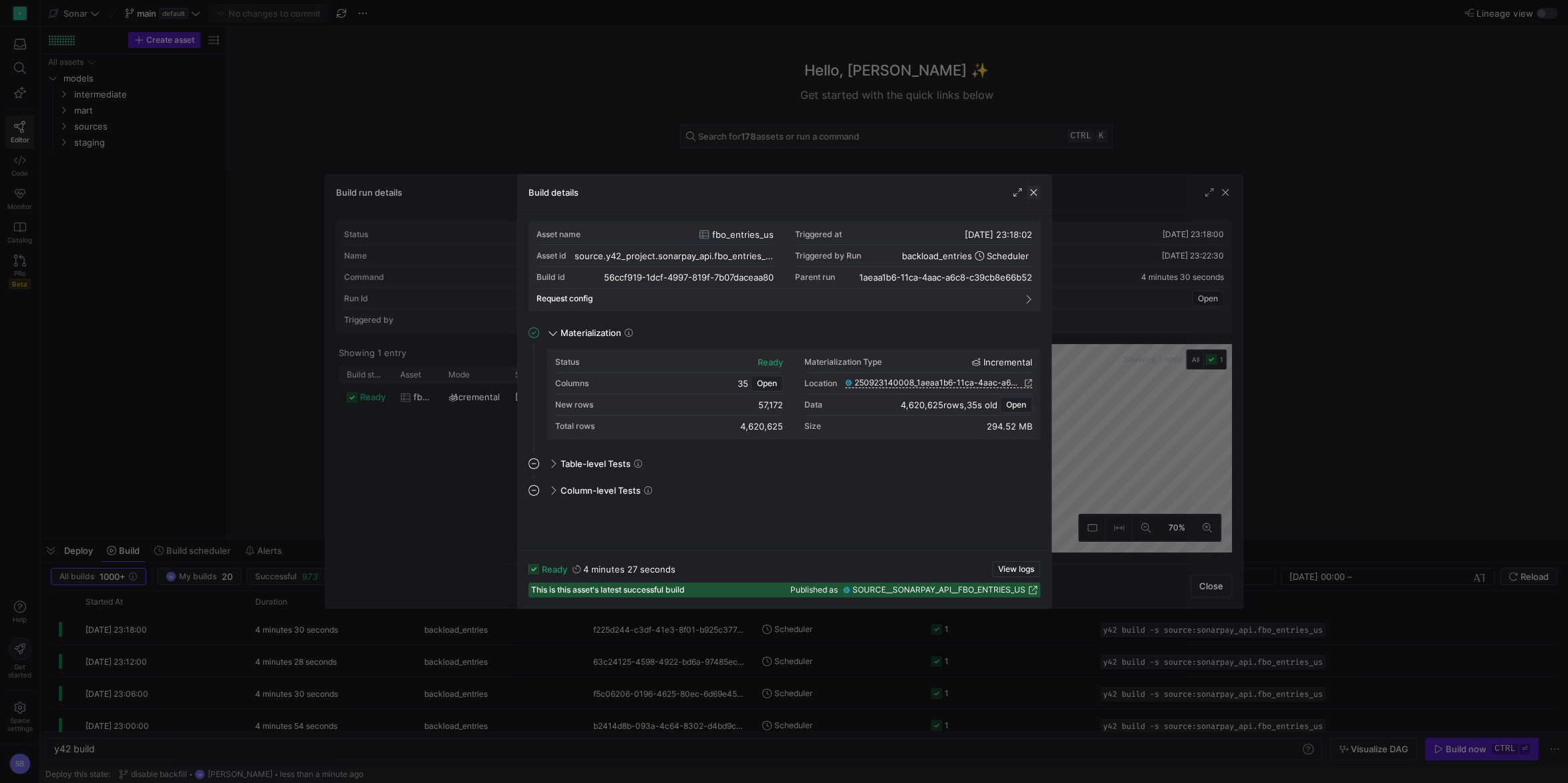
click at [1034, 196] on span "button" at bounding box center [1034, 192] width 13 height 13
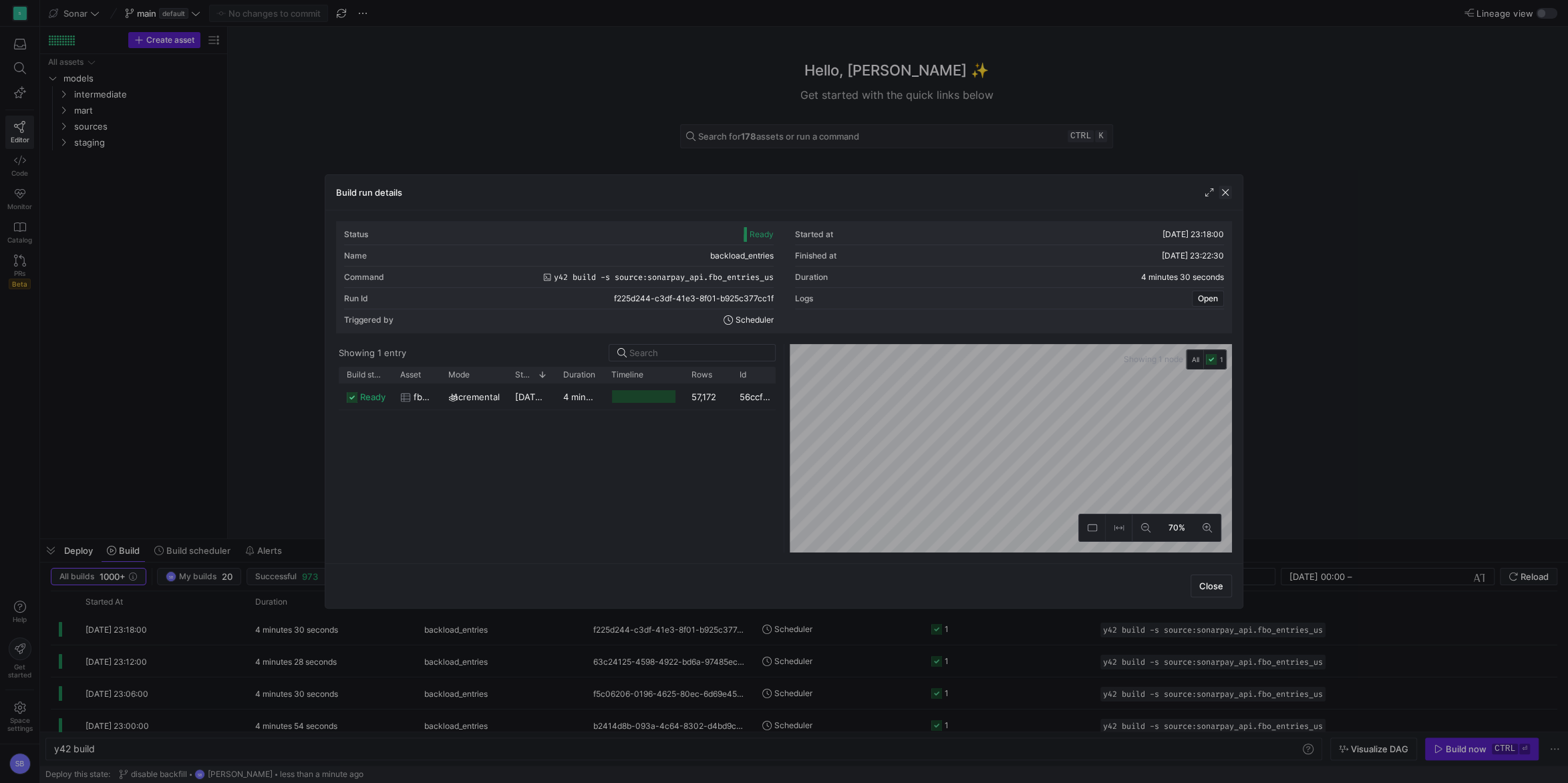
click at [1225, 193] on span "button" at bounding box center [1225, 192] width 13 height 13
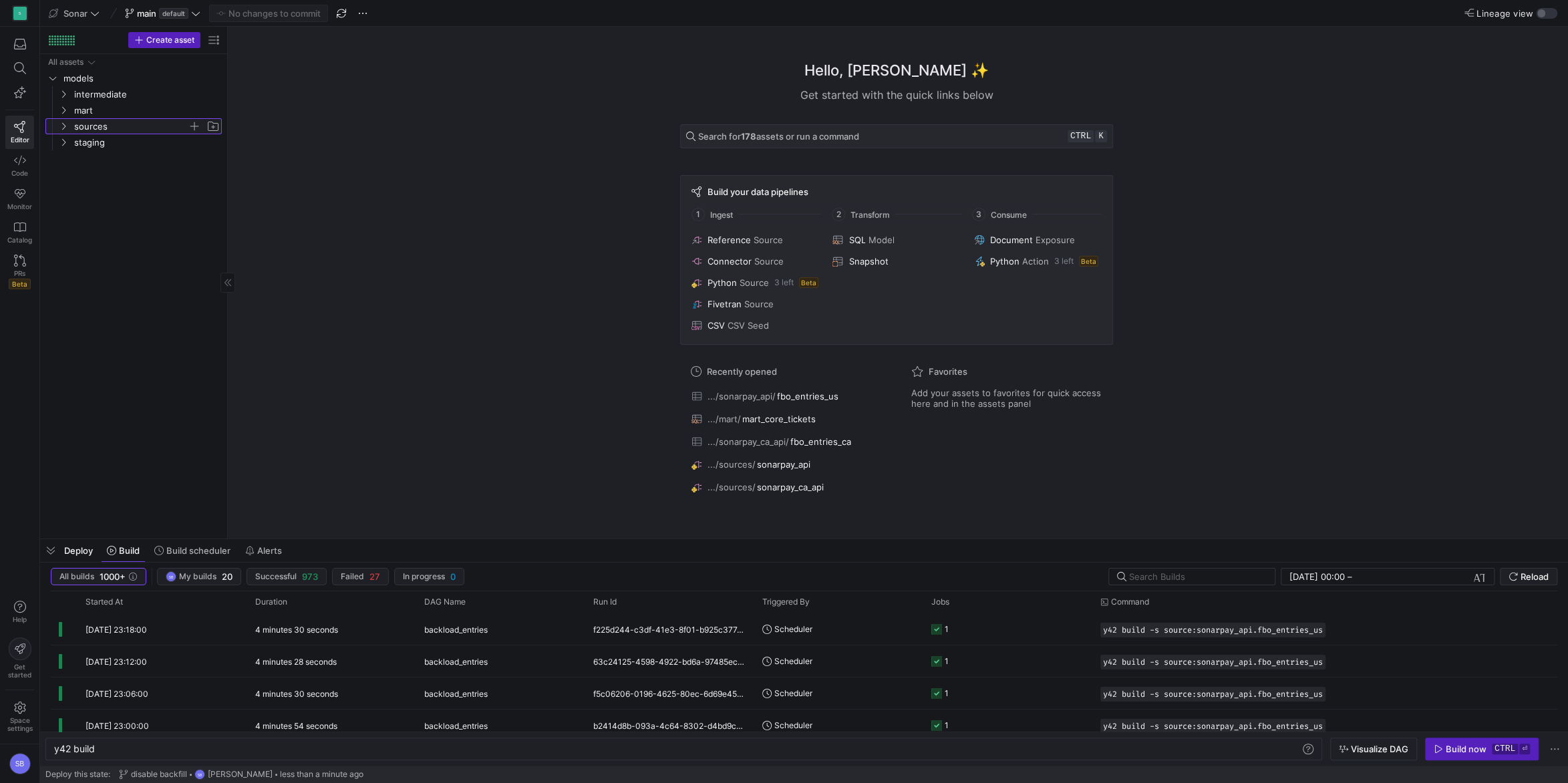
click at [61, 129] on icon "Press SPACE to select this row." at bounding box center [63, 126] width 9 height 8
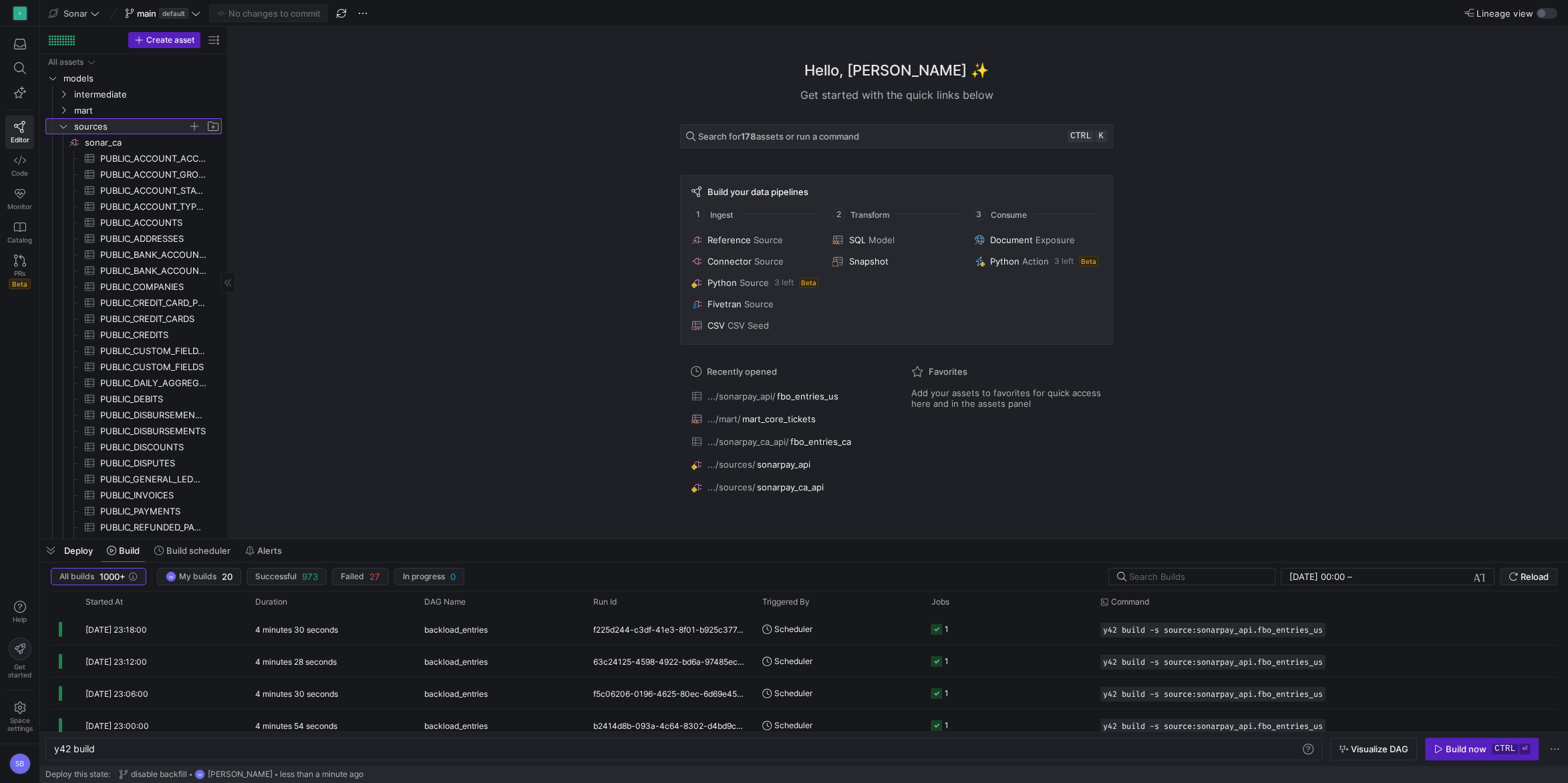
click at [61, 129] on icon at bounding box center [63, 126] width 9 height 8
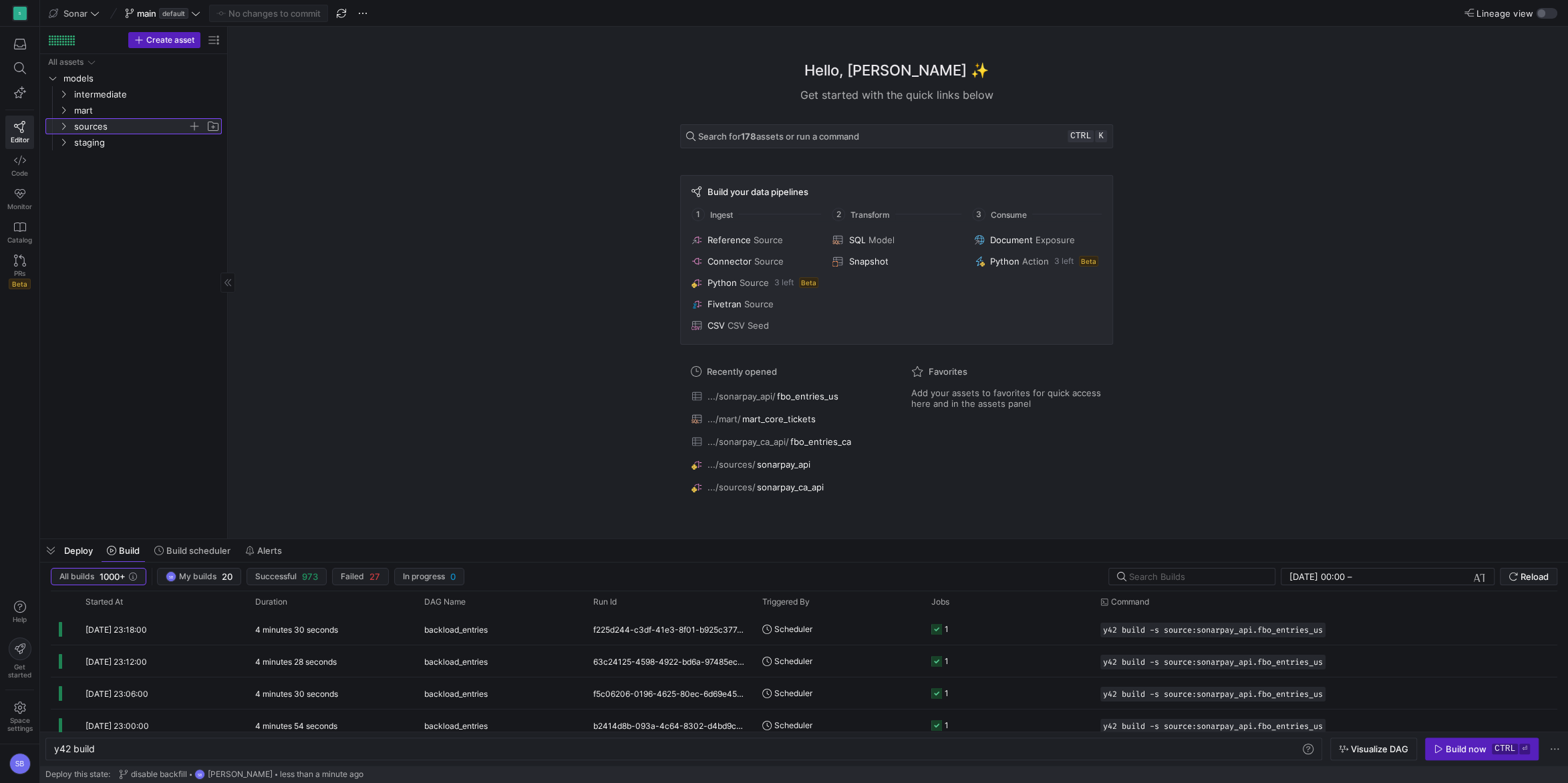
click at [61, 129] on icon at bounding box center [63, 126] width 9 height 8
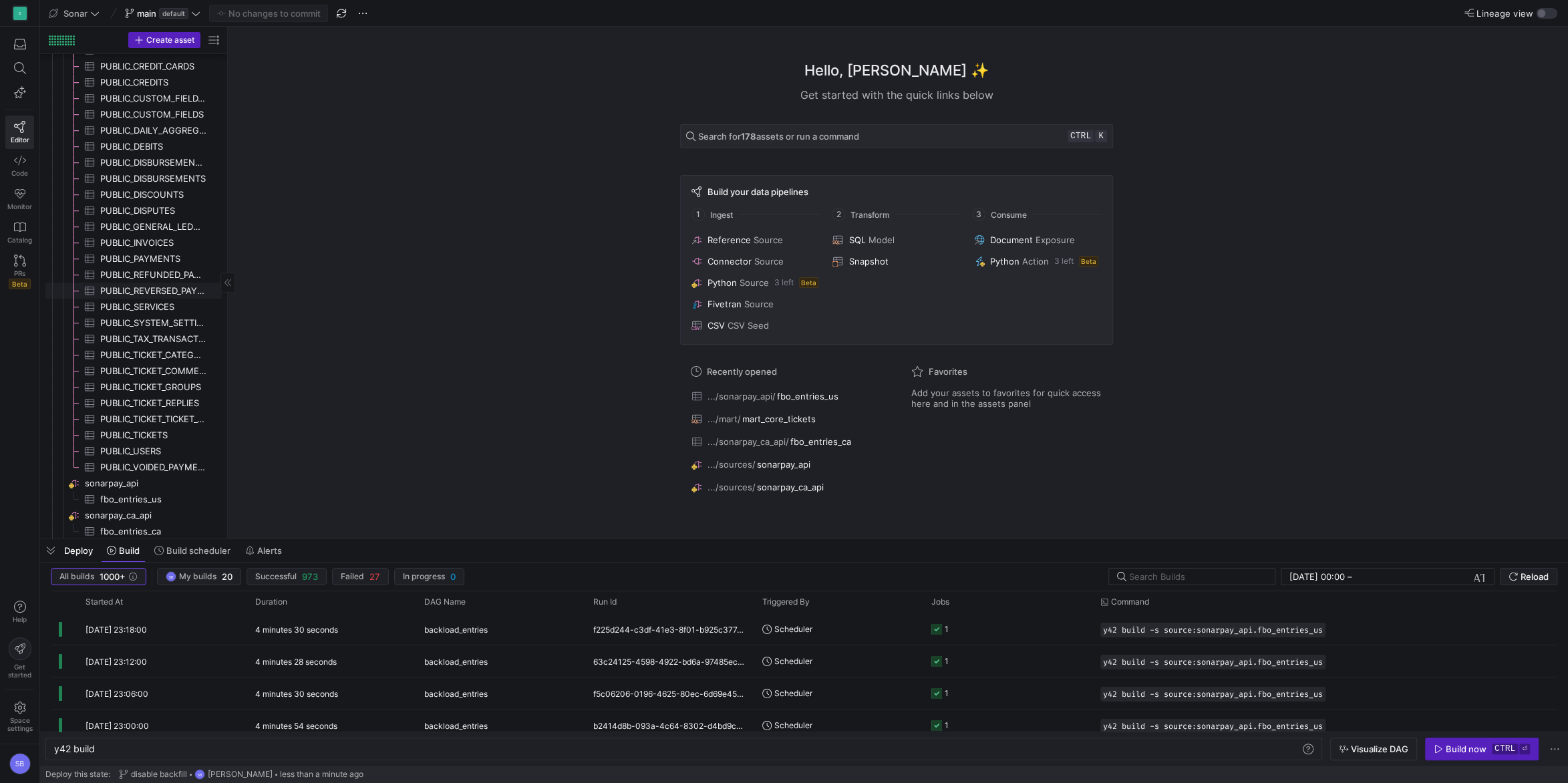
scroll to position [766, 0]
click at [132, 462] on span "sonarpay_api​​​​​​​​" at bounding box center [152, 461] width 135 height 15
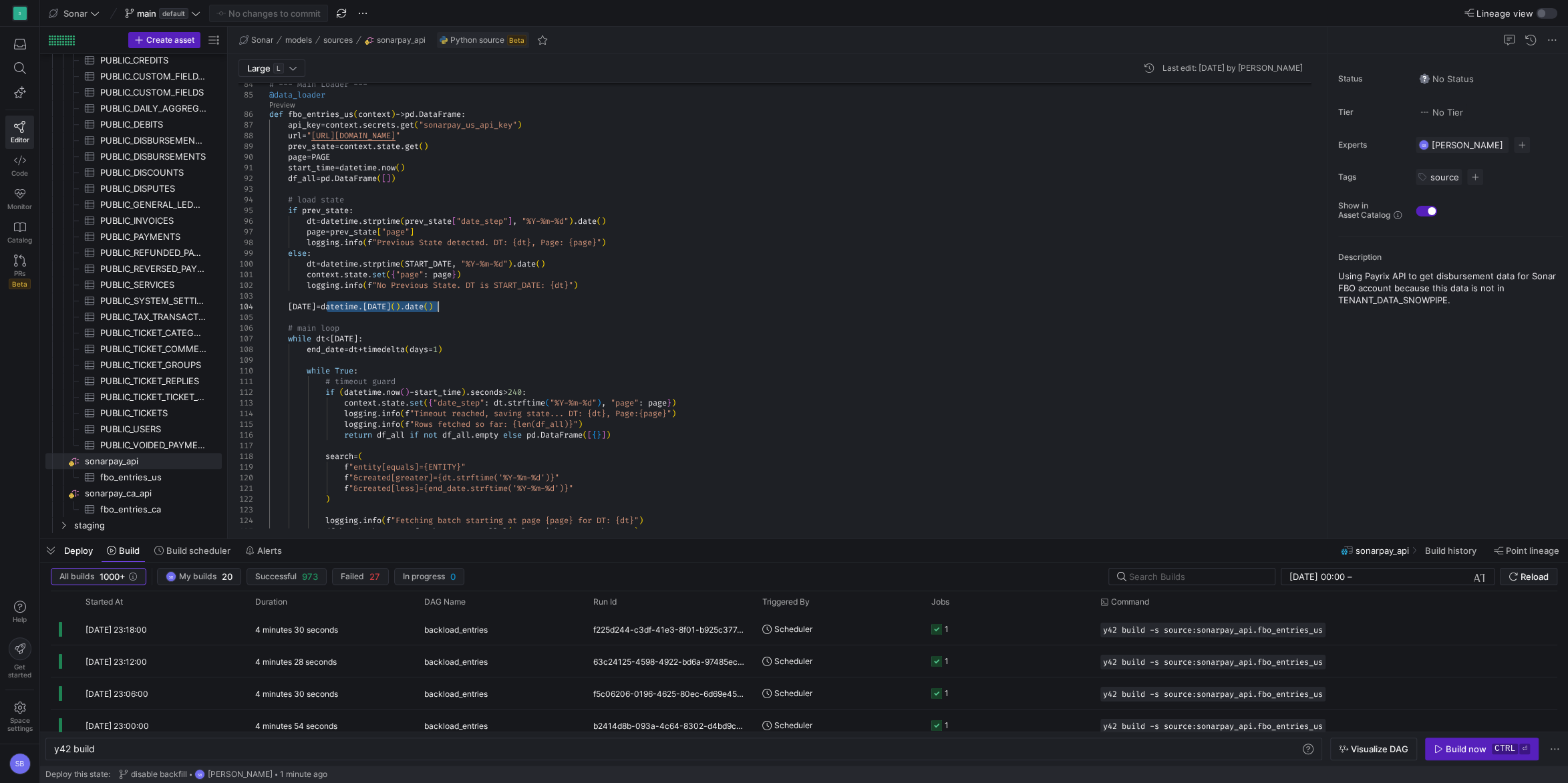
drag, startPoint x: 327, startPoint y: 307, endPoint x: 440, endPoint y: 303, distance: 113.1
click at [443, 639] on span "backload_entries" at bounding box center [456, 629] width 63 height 31
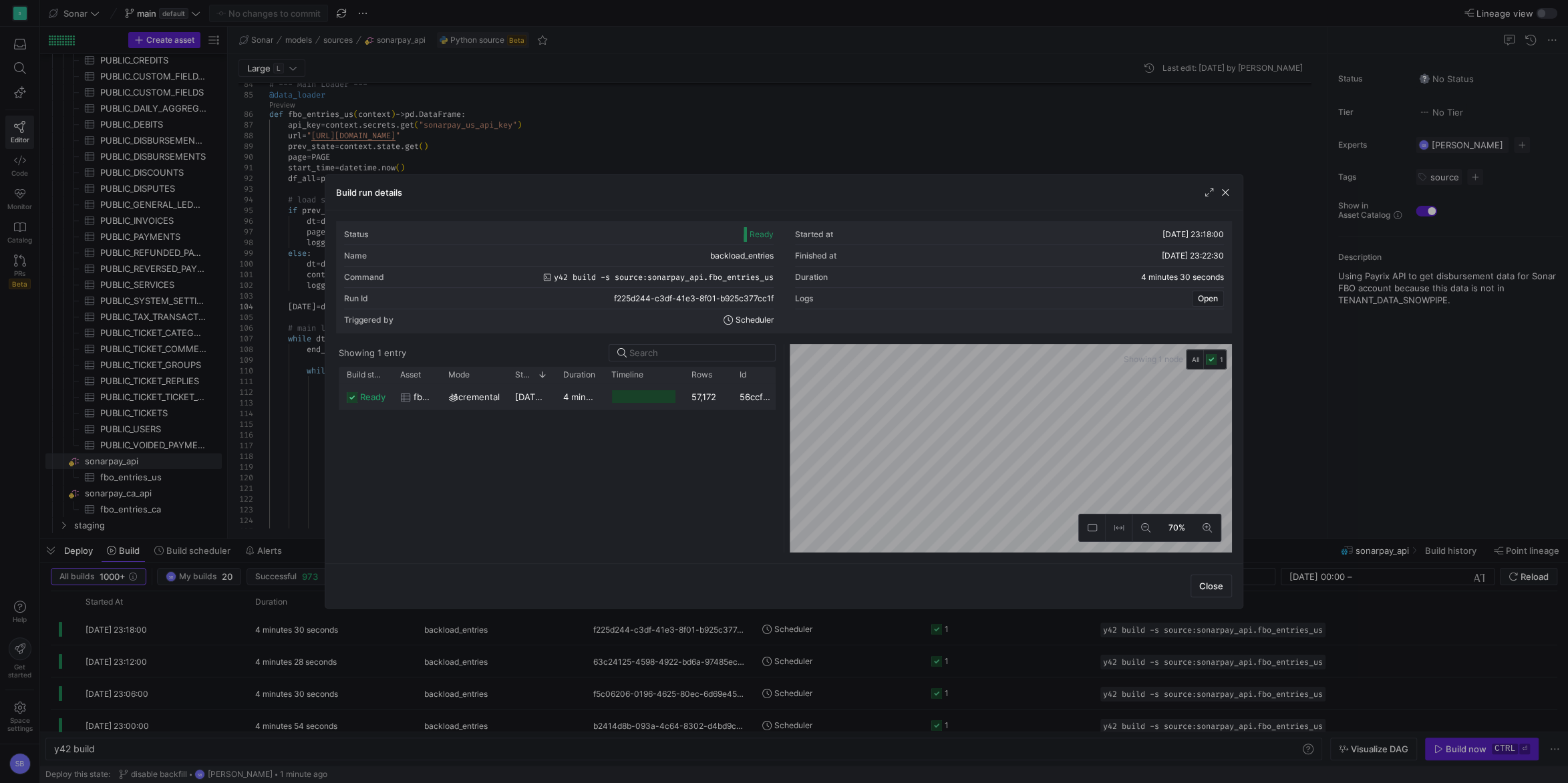
click at [569, 406] on div "4 minutes 27 seconds" at bounding box center [579, 396] width 48 height 26
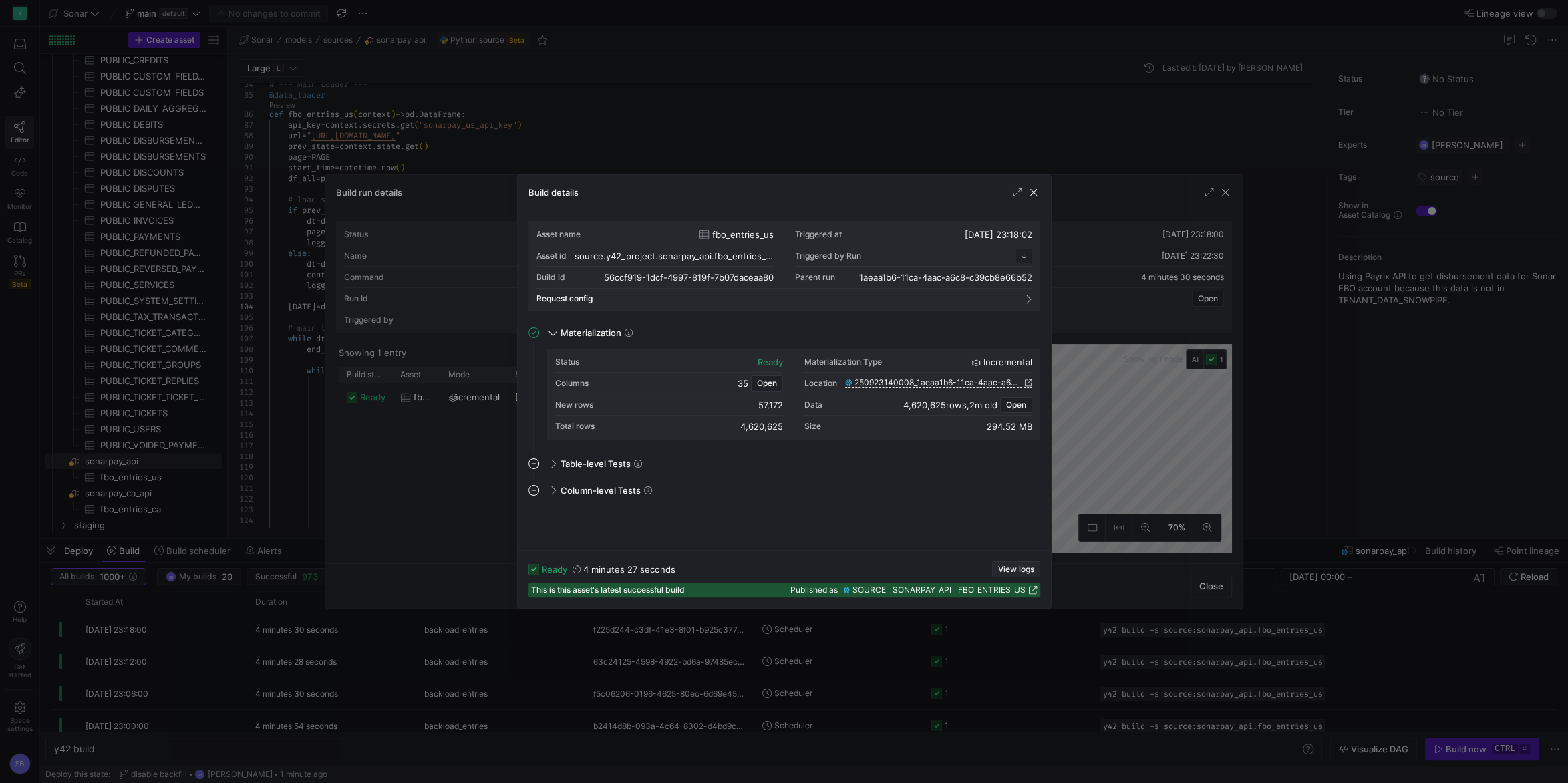
click at [1017, 572] on span "View logs" at bounding box center [1016, 569] width 36 height 9
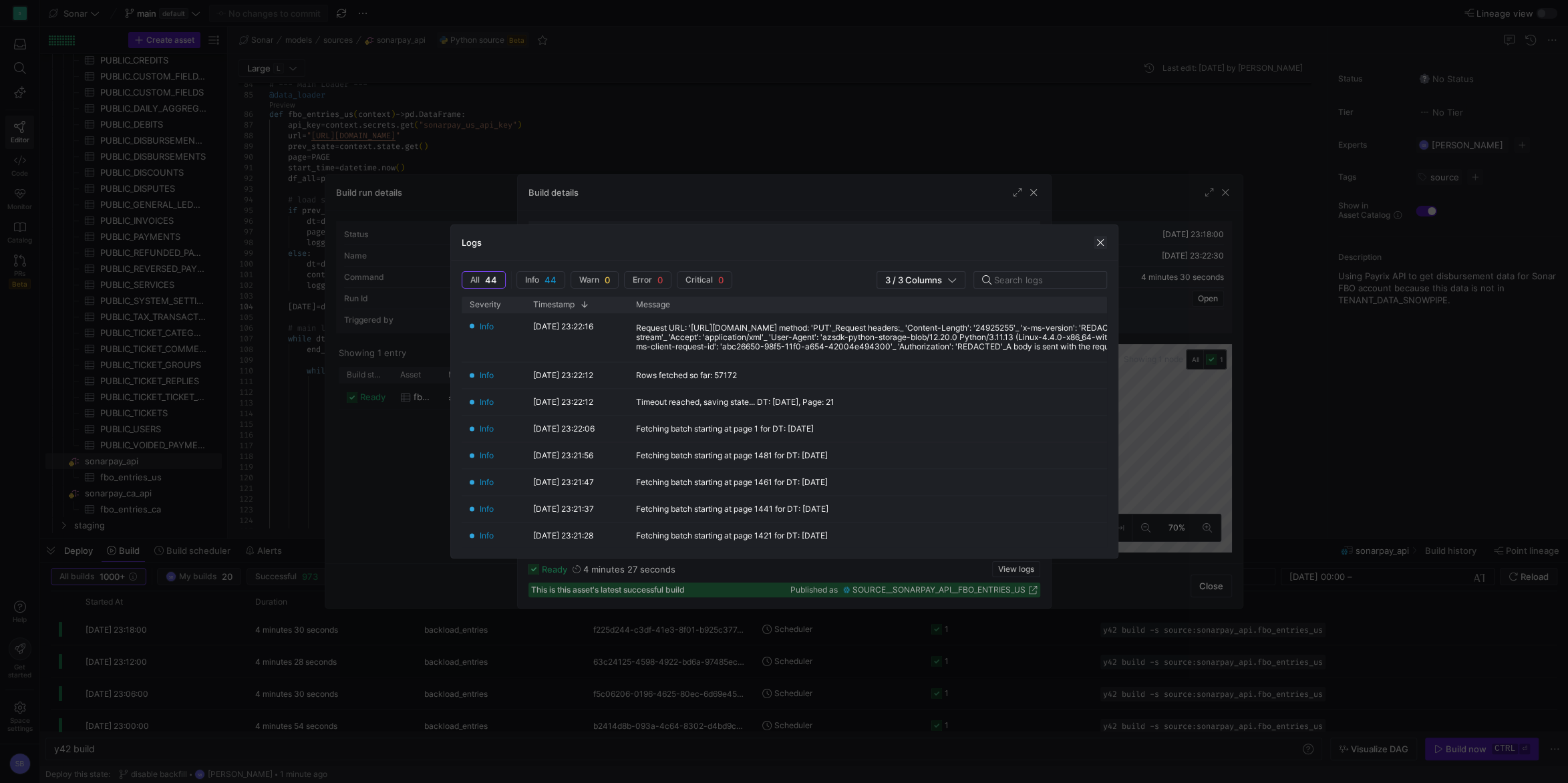
click at [1105, 241] on span "button" at bounding box center [1100, 243] width 13 height 13
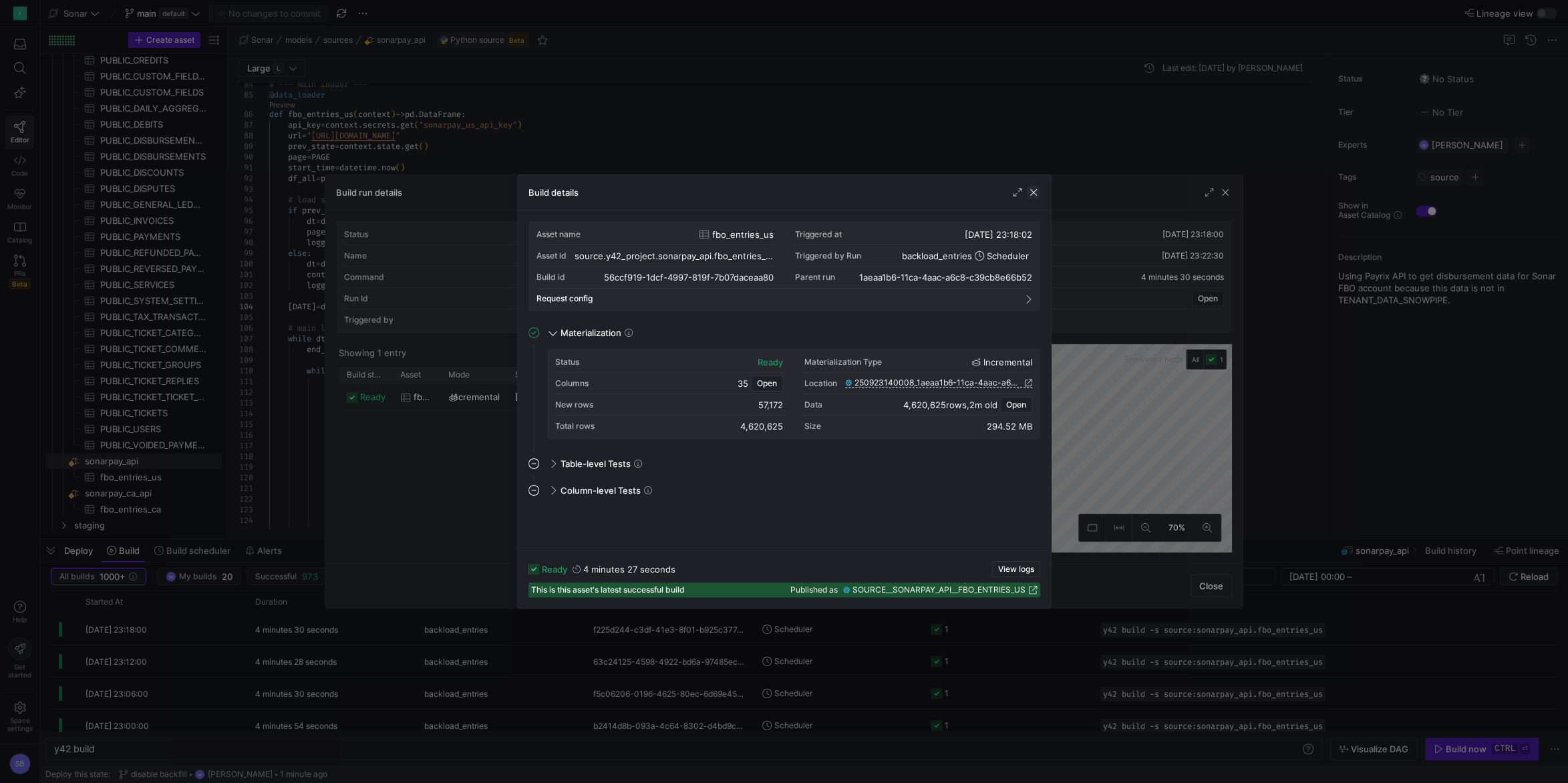
click at [1032, 188] on span "button" at bounding box center [1034, 192] width 13 height 13
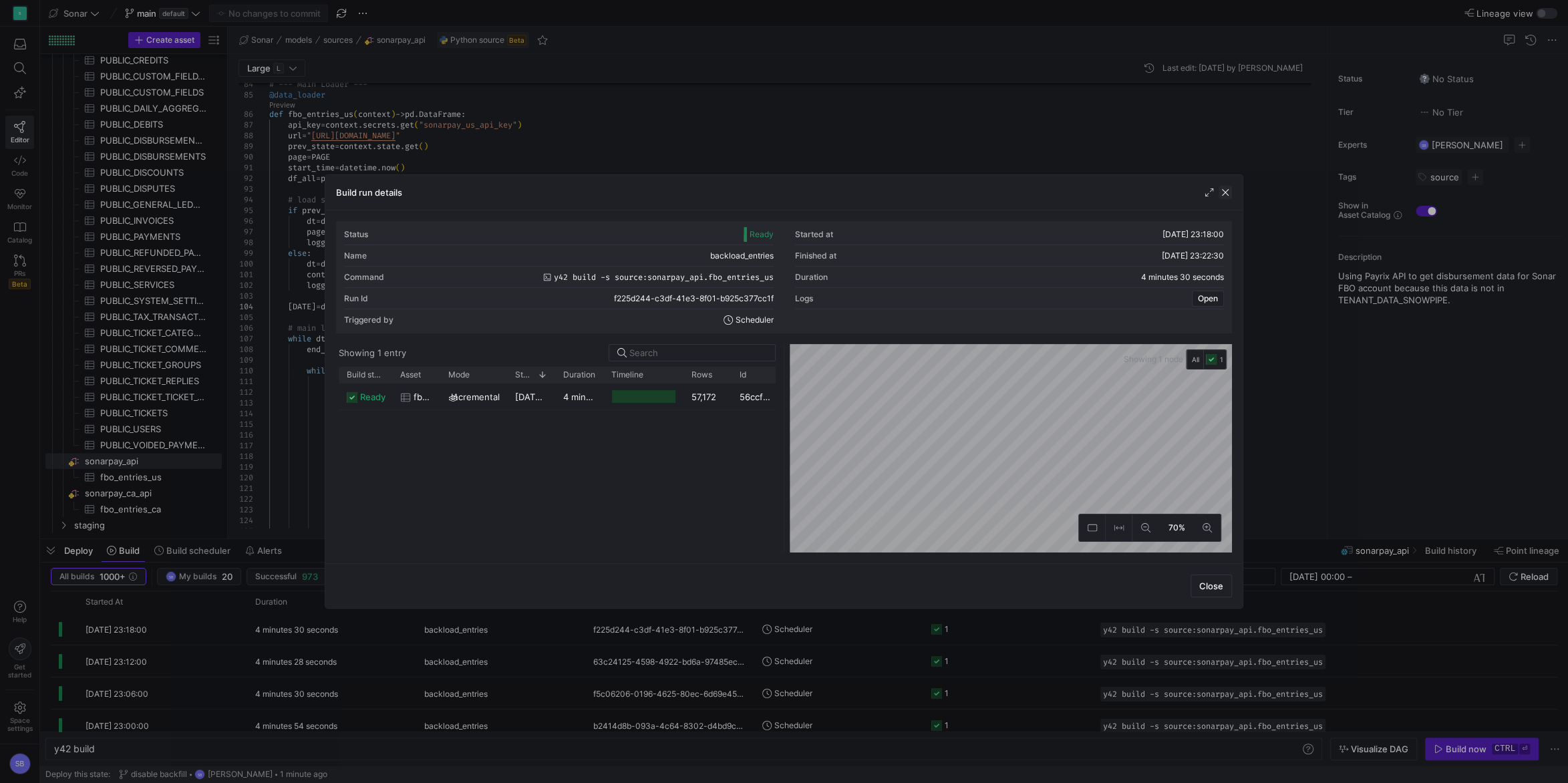
click at [1229, 190] on span "button" at bounding box center [1225, 192] width 13 height 13
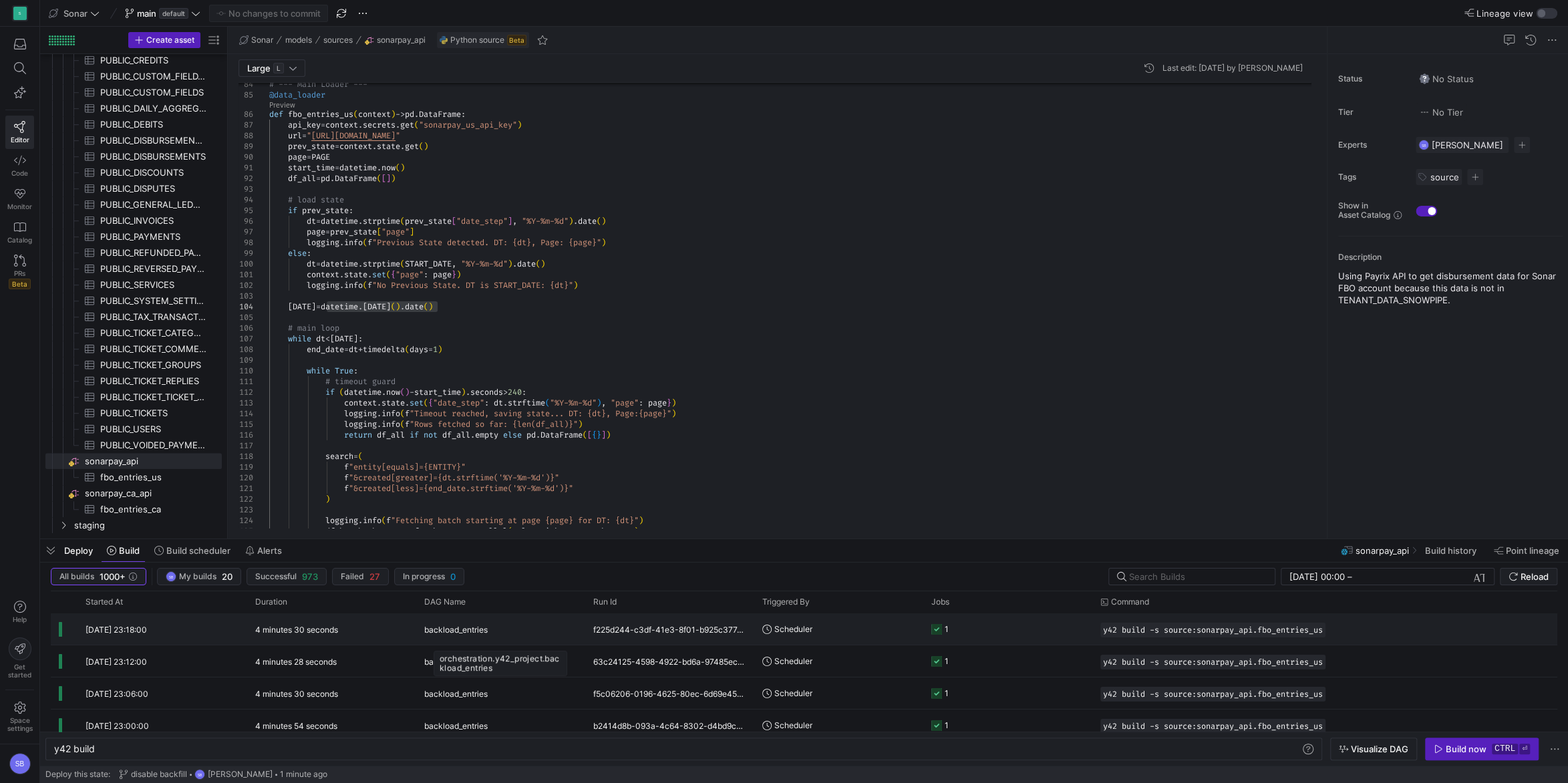
click at [494, 625] on div "backload_entries" at bounding box center [500, 629] width 153 height 31
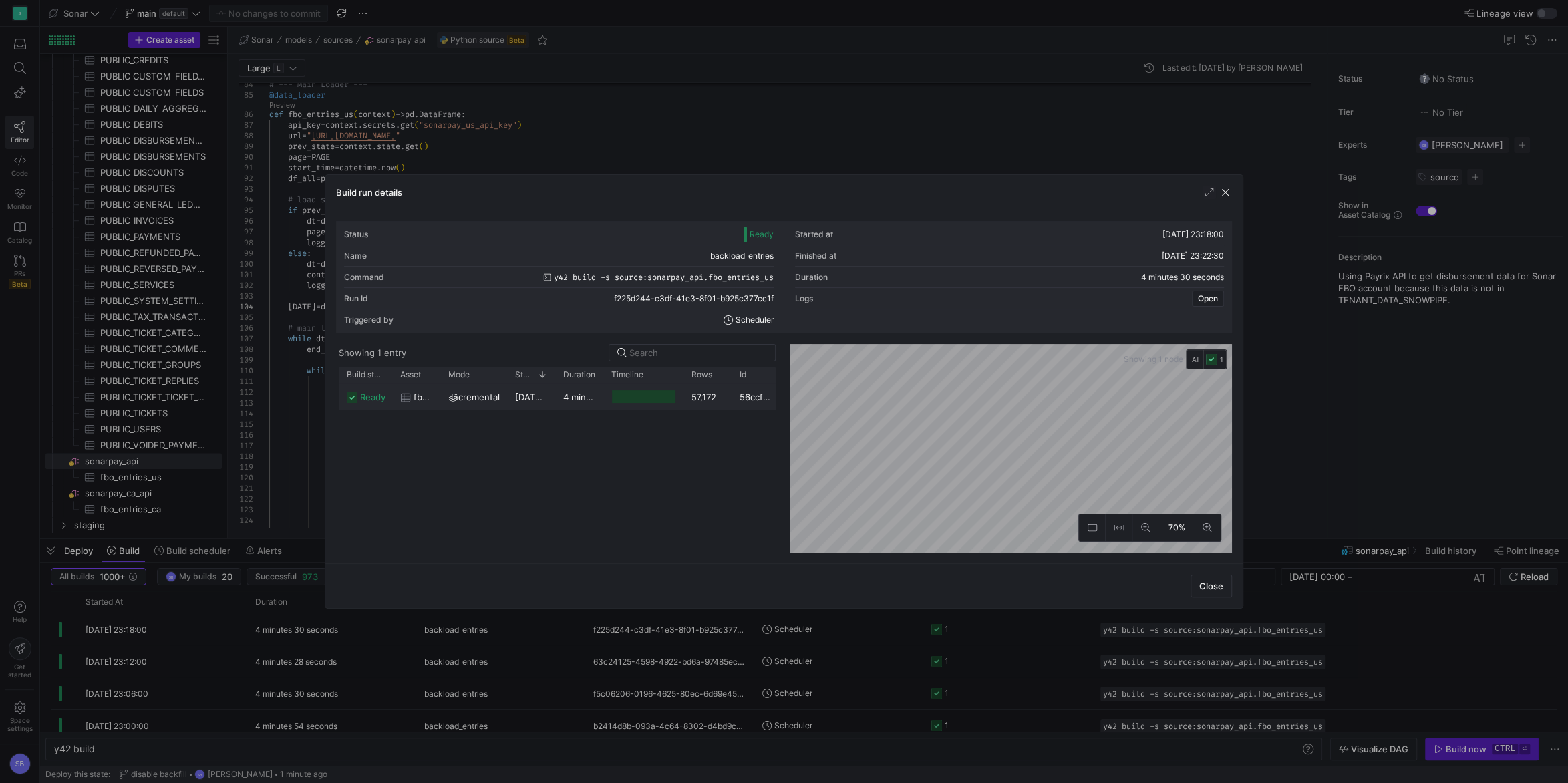
click at [582, 404] on div "4 minutes 27 seconds" at bounding box center [579, 396] width 48 height 26
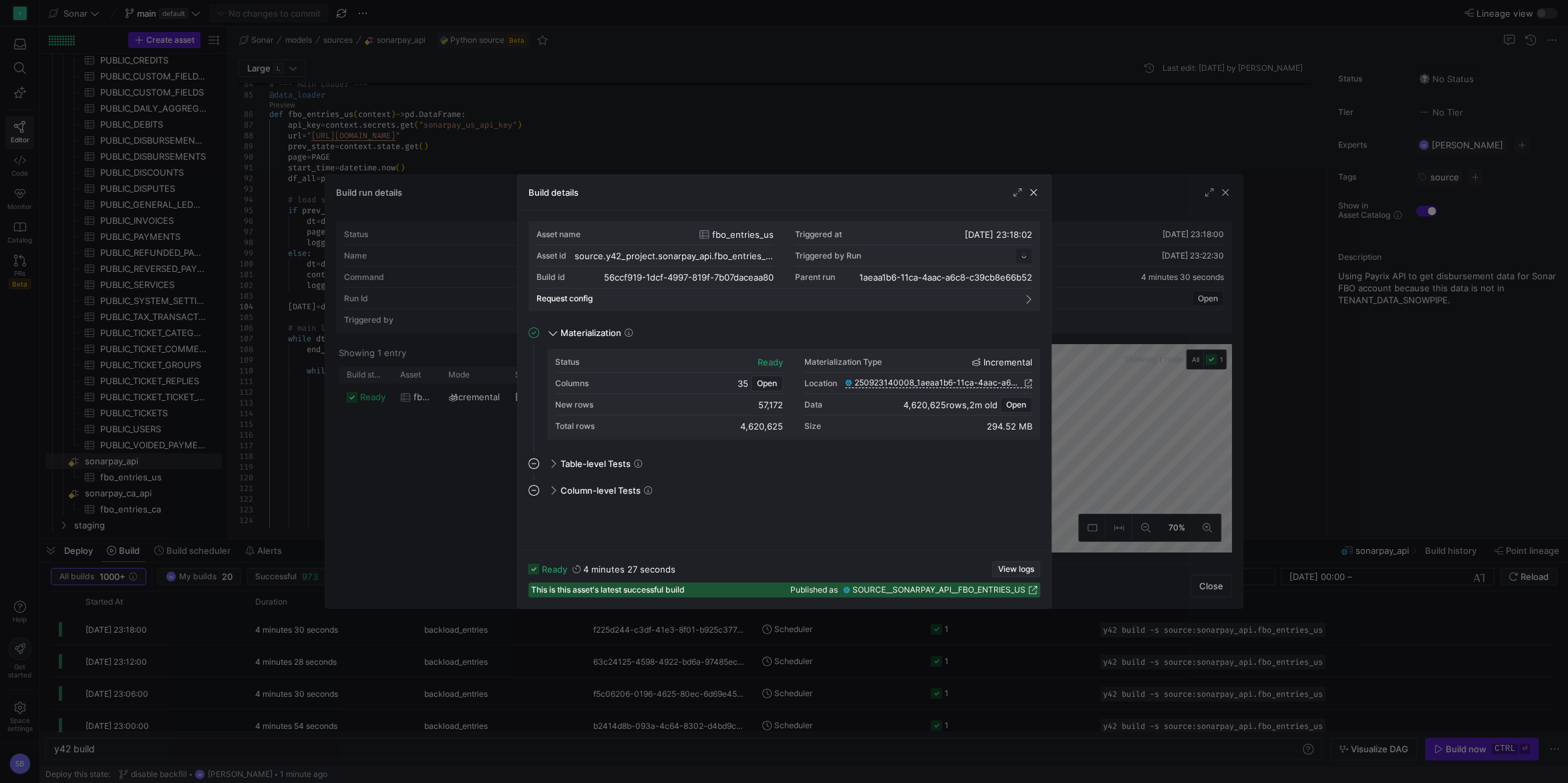
click at [1009, 563] on span "button" at bounding box center [1016, 569] width 47 height 15
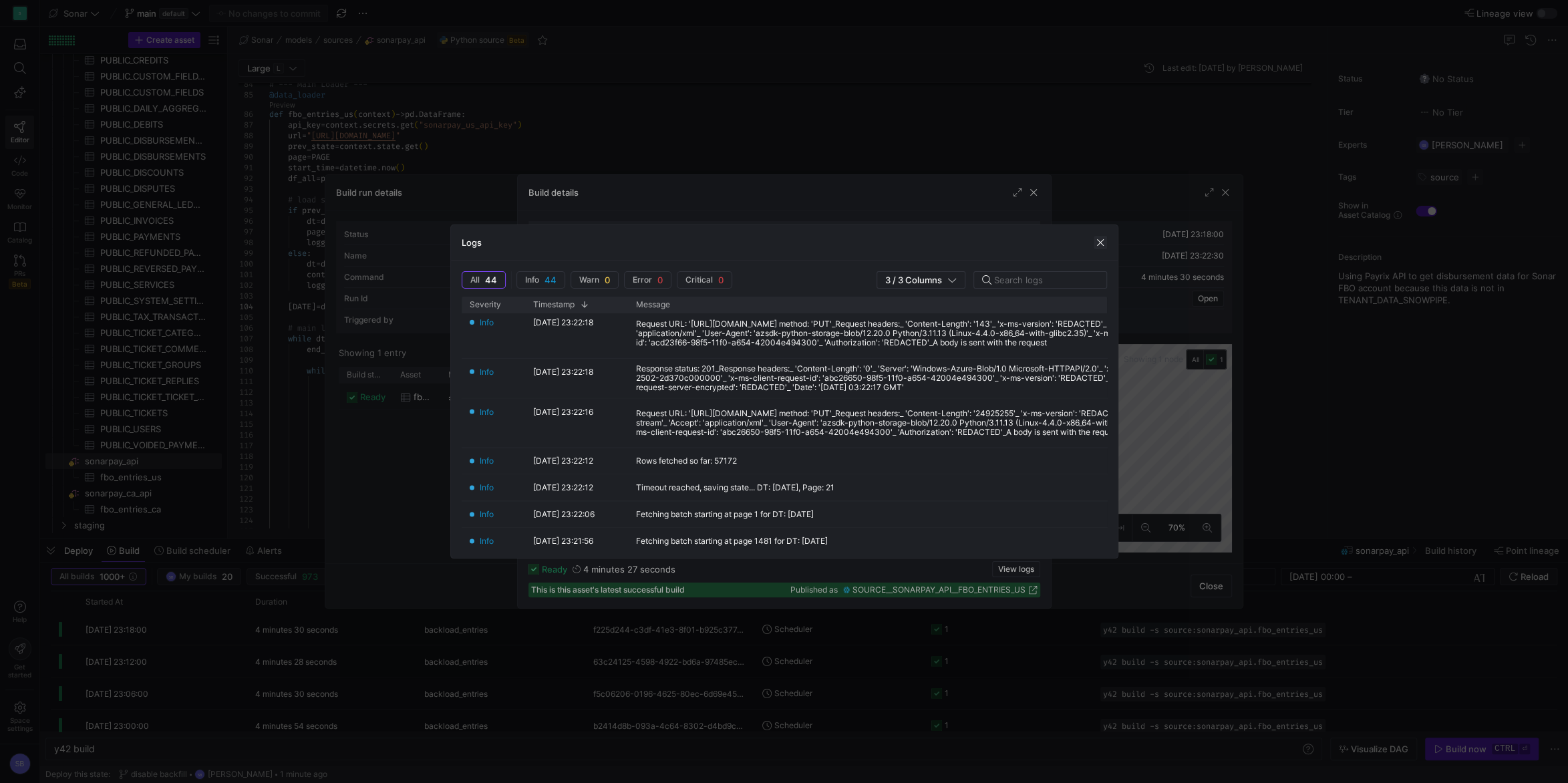
click at [1099, 241] on span "button" at bounding box center [1100, 243] width 13 height 13
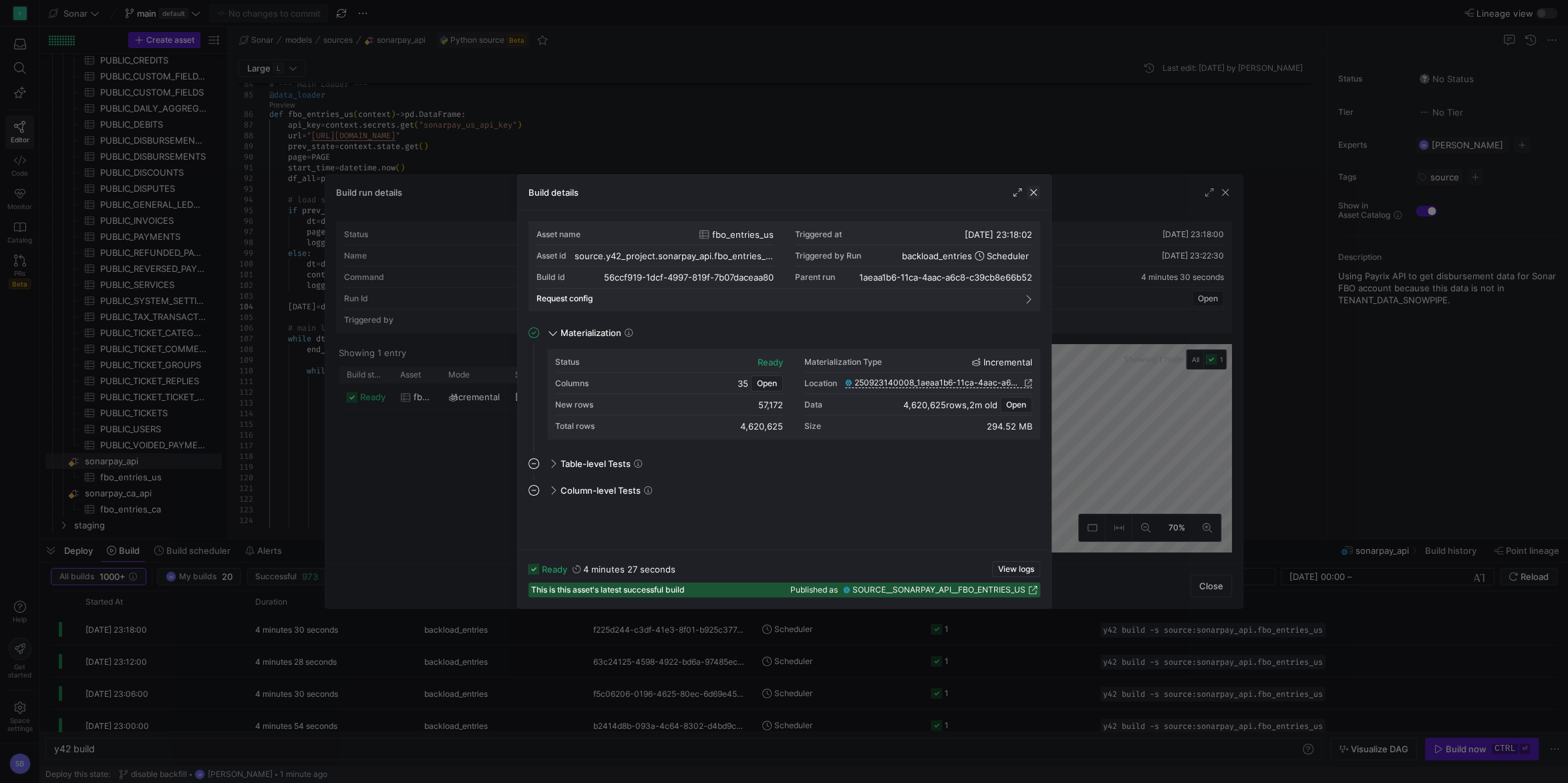
click at [1036, 196] on span "button" at bounding box center [1034, 192] width 13 height 13
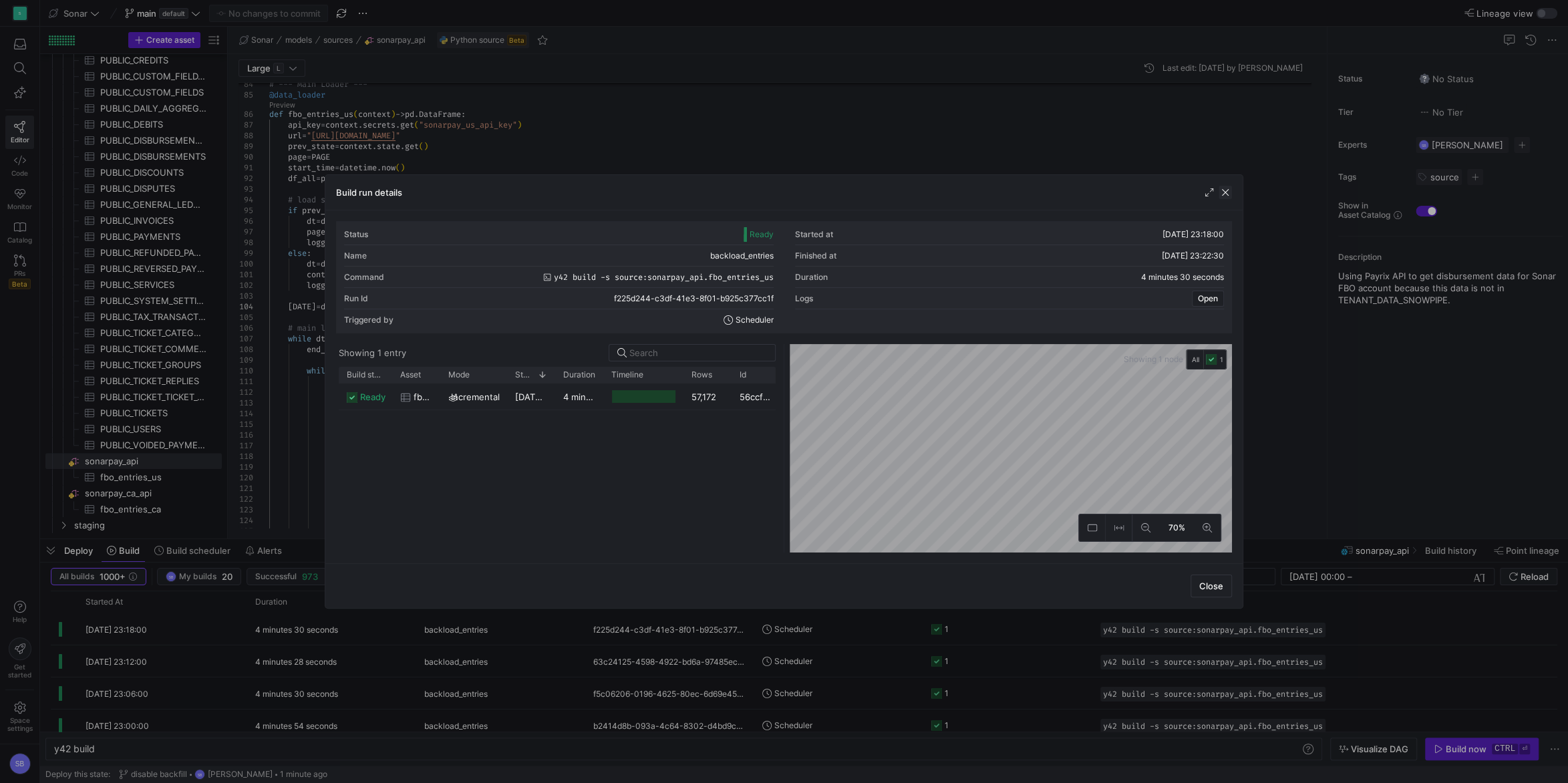
click at [1223, 190] on span "button" at bounding box center [1225, 192] width 13 height 13
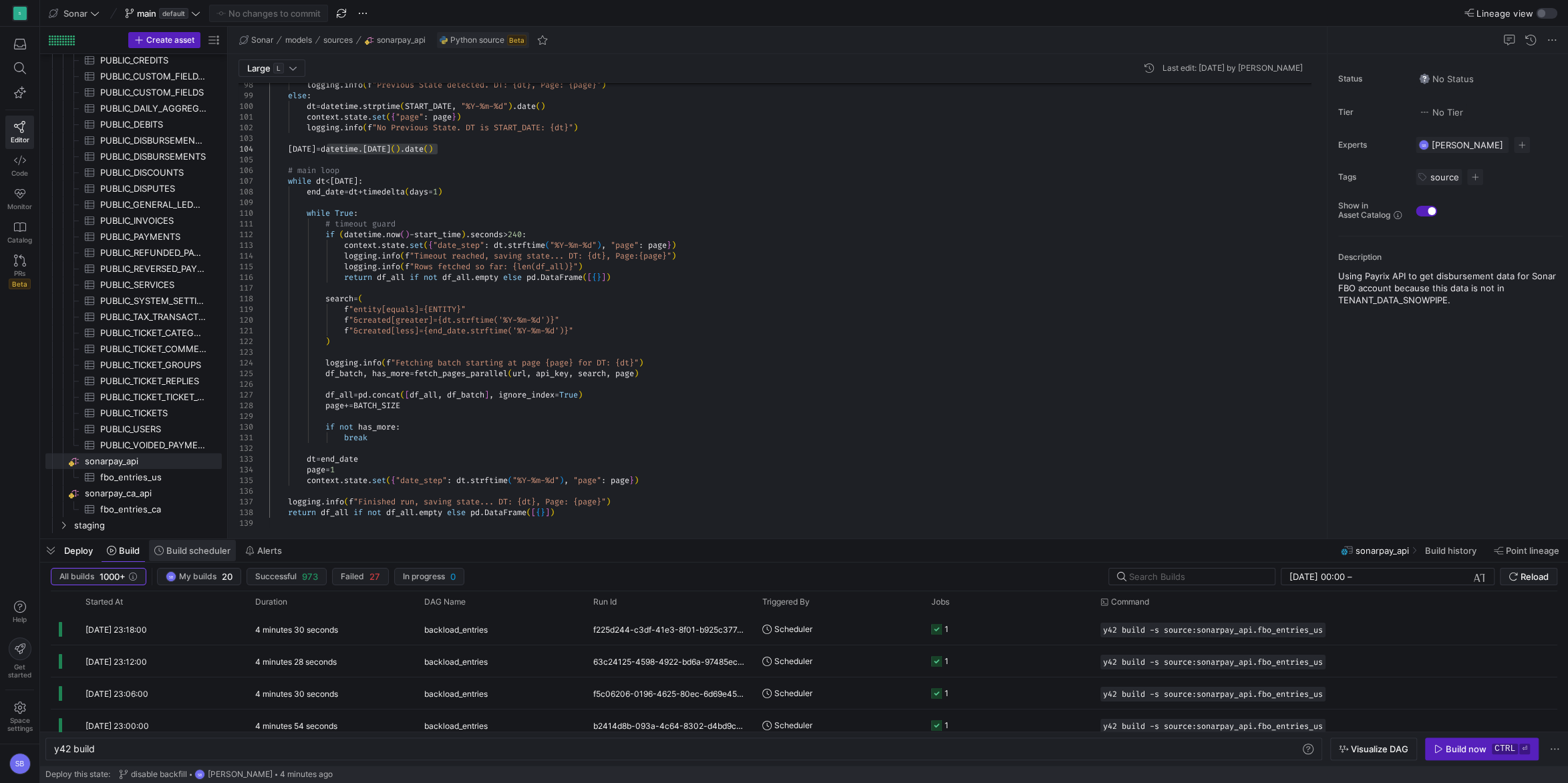
click at [177, 558] on span at bounding box center [192, 551] width 87 height 21
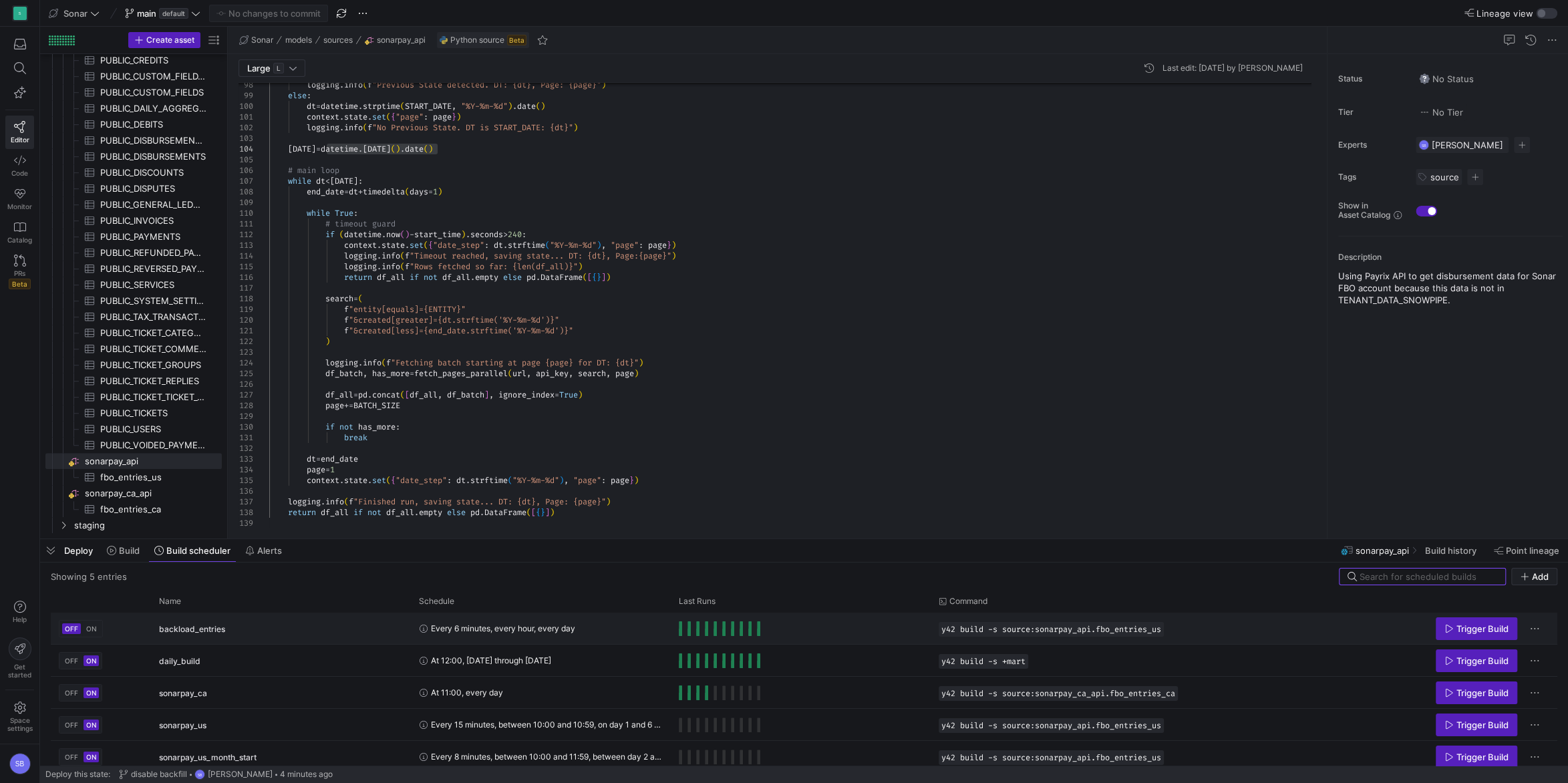
scroll to position [7, 0]
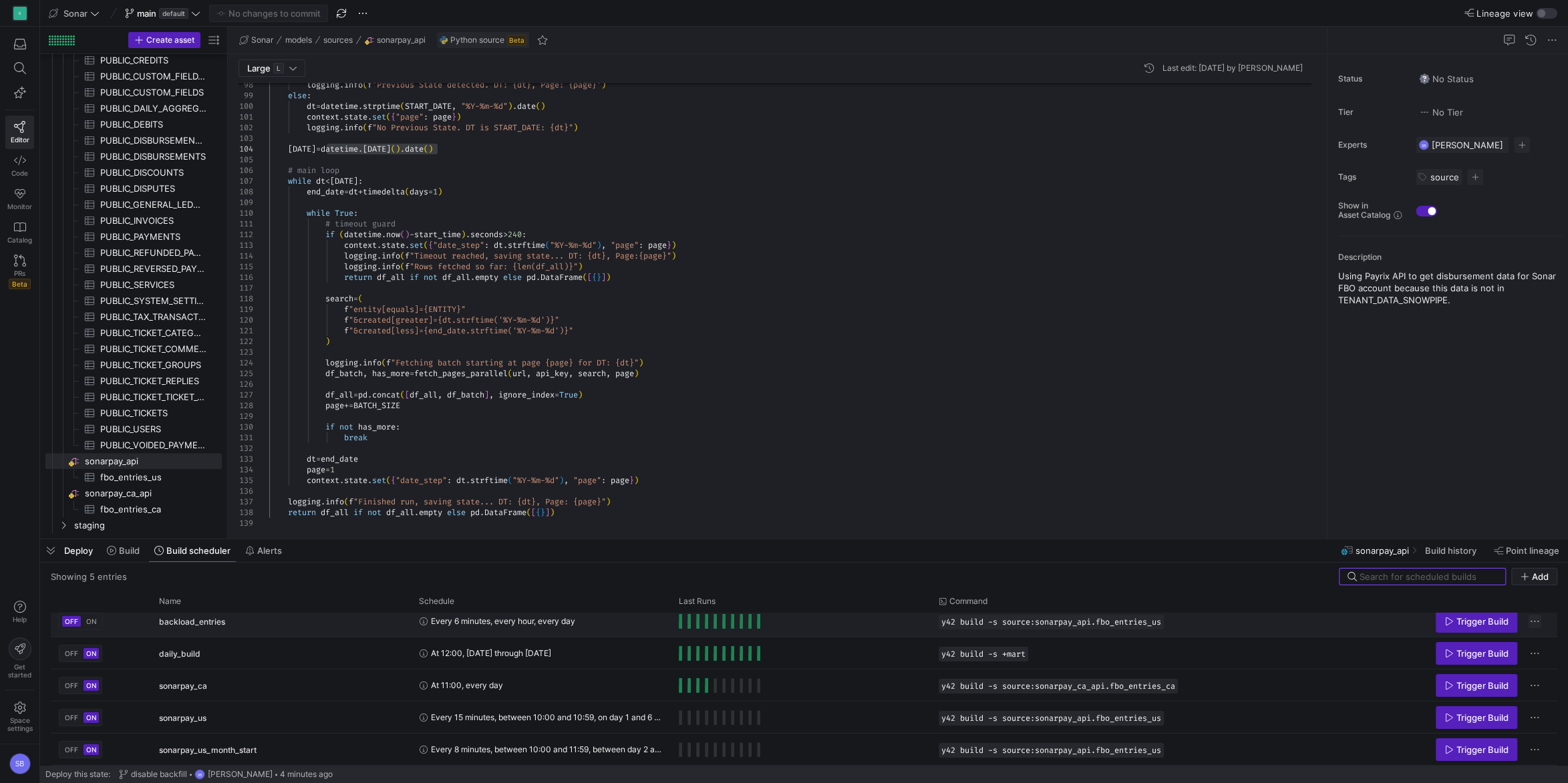
click at [1537, 622] on span "Press SPACE to select this row." at bounding box center [1535, 621] width 13 height 13
click at [1444, 463] on div at bounding box center [784, 392] width 1568 height 783
